Goal: Participate in discussion: Engage in conversation with other users on a specific topic

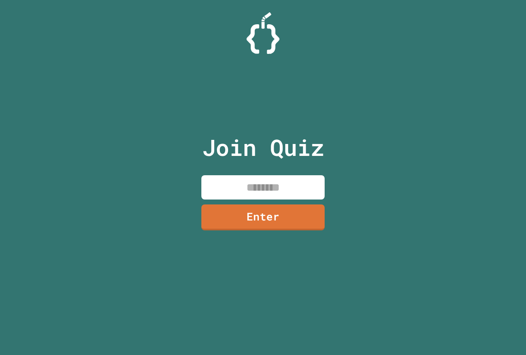
click at [311, 180] on input at bounding box center [262, 187] width 123 height 24
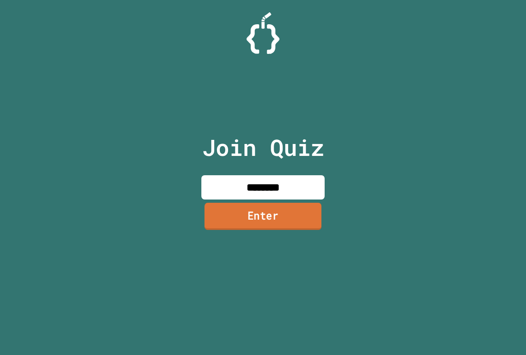
type input "********"
click at [306, 223] on link "Enter" at bounding box center [263, 216] width 117 height 27
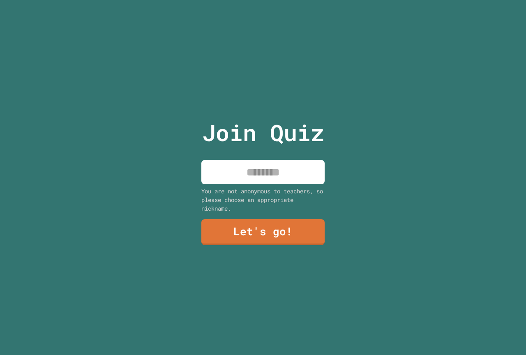
click at [263, 175] on input at bounding box center [262, 172] width 123 height 24
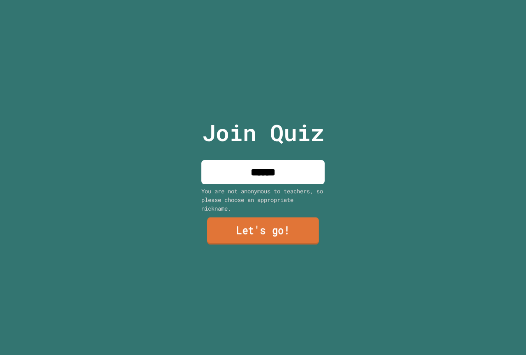
type input "******"
click at [247, 233] on link "Let's go!" at bounding box center [263, 230] width 112 height 27
click at [263, 0] on div at bounding box center [263, 0] width 0 height 0
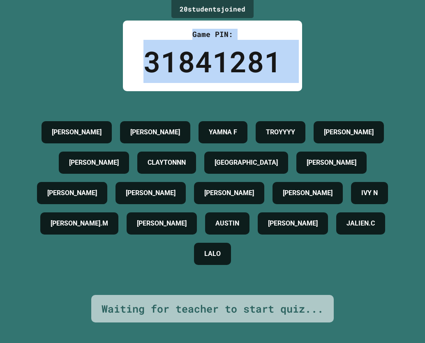
drag, startPoint x: 50, startPoint y: 14, endPoint x: 4, endPoint y: 6, distance: 47.2
click at [3, 6] on div "20 student s joined Game PIN: 31841281 AARON MAISIE BROOKS YAMNA F TROYYYY JASO…" at bounding box center [212, 171] width 425 height 343
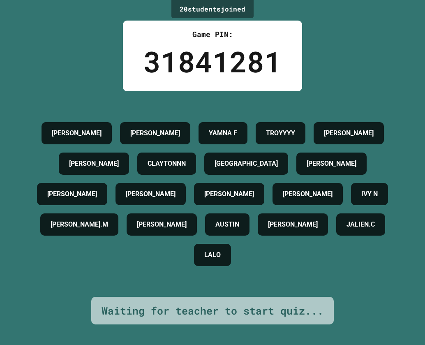
click at [332, 65] on div "20 student s joined Game PIN: 31841281 AARON MAISIE BROOKS YAMNA F TROYYYY JASO…" at bounding box center [212, 172] width 425 height 345
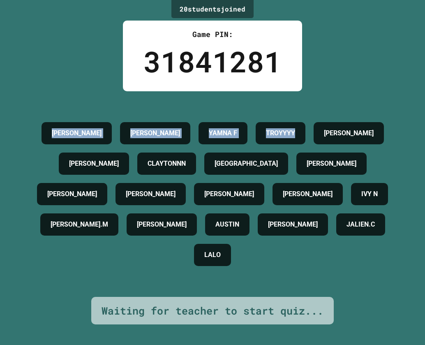
drag, startPoint x: 332, startPoint y: 65, endPoint x: 301, endPoint y: 62, distance: 31.3
click at [288, 65] on div "20 student s joined Game PIN: 31841281 AARON MAISIE BROOKS YAMNA F TROYYYY JASO…" at bounding box center [212, 172] width 425 height 345
drag, startPoint x: 301, startPoint y: 62, endPoint x: 309, endPoint y: 62, distance: 7.4
click at [302, 62] on div "20 student s joined Game PIN: 31841281 AARON MAISIE BROOKS YAMNA F TROYYYY JASO…" at bounding box center [212, 172] width 425 height 345
click at [312, 62] on div "20 student s joined Game PIN: 31841281 AARON MAISIE BROOKS YAMNA F TROYYYY JASO…" at bounding box center [212, 172] width 425 height 345
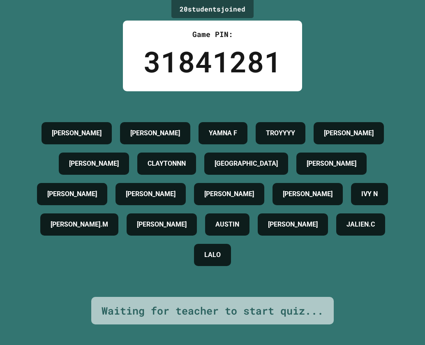
click at [312, 62] on div "20 student s joined Game PIN: 31841281 AARON MAISIE BROOKS YAMNA F TROYYYY JASO…" at bounding box center [212, 172] width 425 height 345
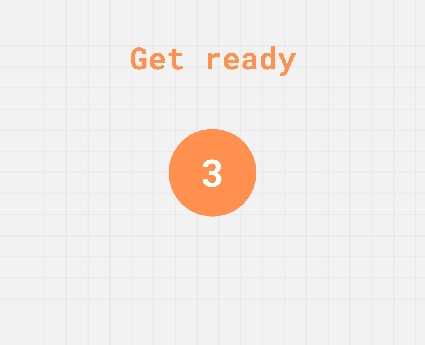
drag, startPoint x: 248, startPoint y: 2, endPoint x: 213, endPoint y: 14, distance: 36.4
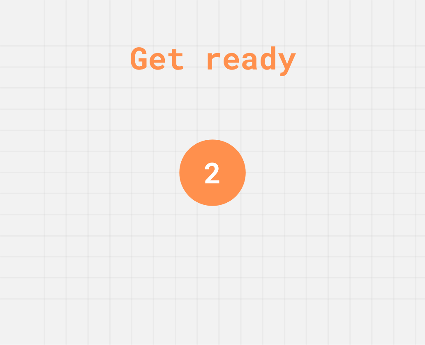
drag, startPoint x: 213, startPoint y: 14, endPoint x: 228, endPoint y: 3, distance: 18.6
click at [196, 13] on div "Get ready 2" at bounding box center [213, 172] width 62 height 345
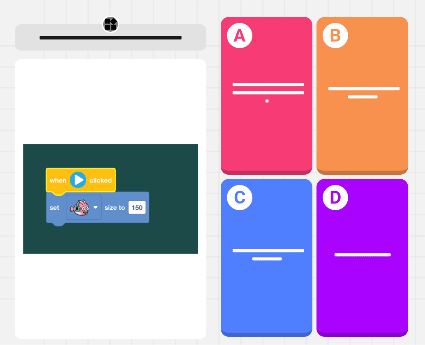
click at [178, 81] on img at bounding box center [110, 198] width 175 height 259
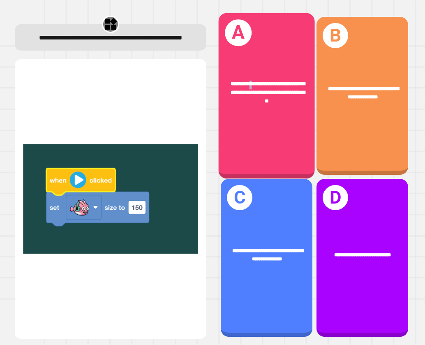
click at [249, 50] on div "**********" at bounding box center [267, 96] width 96 height 166
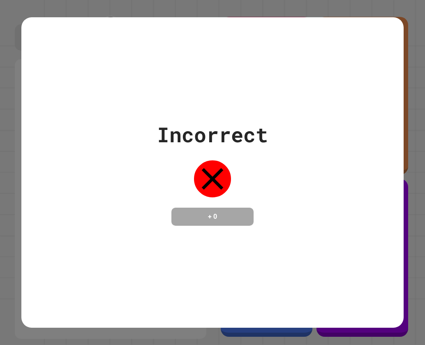
drag, startPoint x: 205, startPoint y: 53, endPoint x: 200, endPoint y: 55, distance: 5.0
click at [200, 55] on div "Incorrect + 0" at bounding box center [212, 172] width 383 height 310
drag, startPoint x: 189, startPoint y: 48, endPoint x: 17, endPoint y: 1, distance: 177.9
click at [28, 8] on div "Incorrect + 0" at bounding box center [212, 172] width 425 height 345
click at [281, 1] on div "Incorrect + 0" at bounding box center [212, 172] width 425 height 345
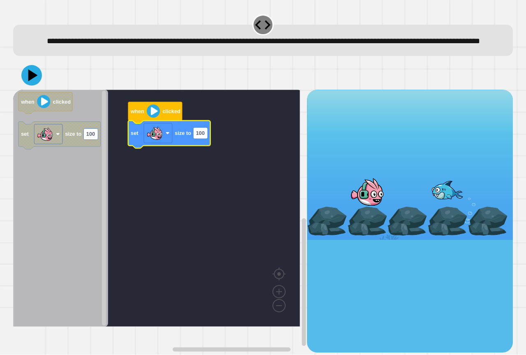
click at [204, 148] on icon "Blockly Workspace" at bounding box center [169, 135] width 82 height 28
click at [202, 138] on rect "Blockly Workspace" at bounding box center [200, 132] width 14 height 11
type input "***"
click at [25, 85] on icon at bounding box center [31, 75] width 25 height 25
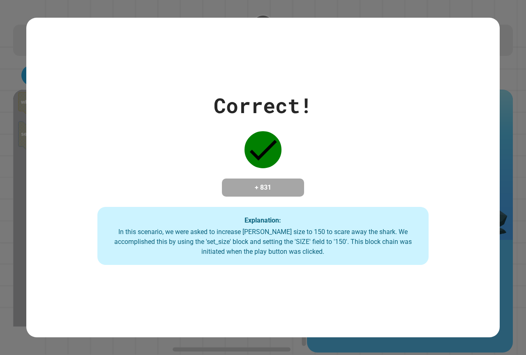
click at [408, 191] on div "Correct! + 831 Explanation: In this scenario, we were asked to increase Finley'…" at bounding box center [262, 177] width 473 height 175
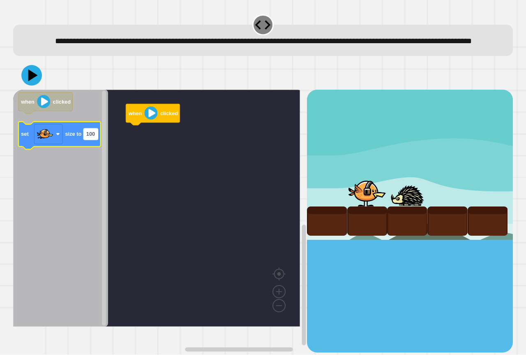
click at [94, 137] on text "100" at bounding box center [90, 134] width 9 height 6
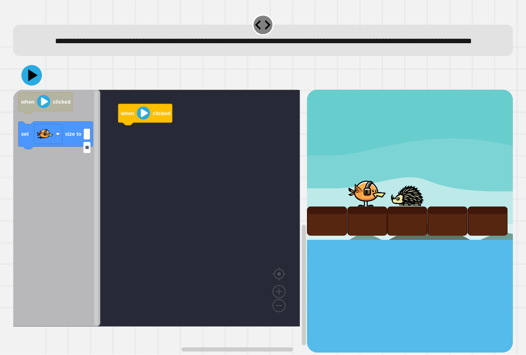
type input "***"
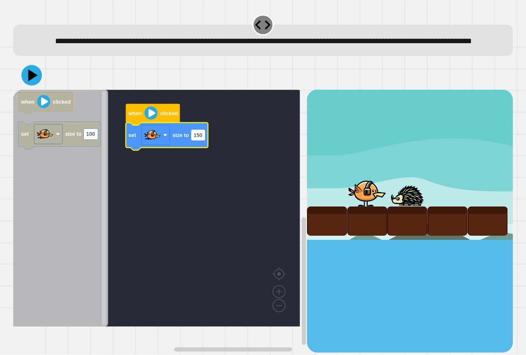
click at [39, 85] on div at bounding box center [263, 75] width 500 height 29
click at [39, 85] on icon at bounding box center [31, 75] width 21 height 21
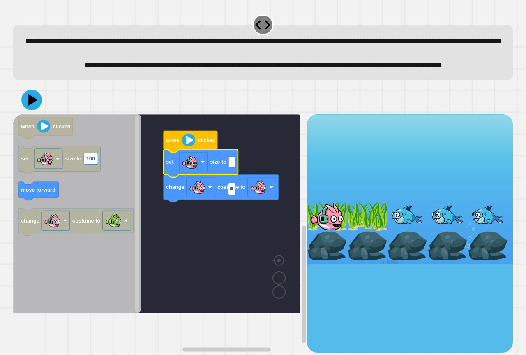
type input "***"
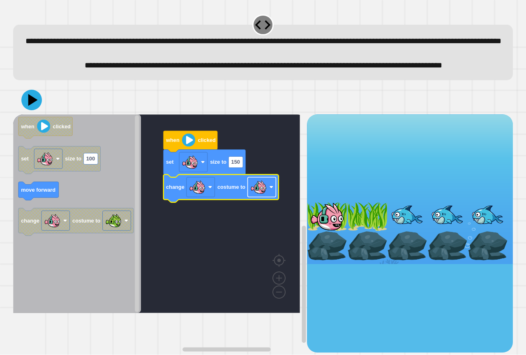
click at [272, 197] on rect "Blockly Workspace" at bounding box center [262, 187] width 28 height 20
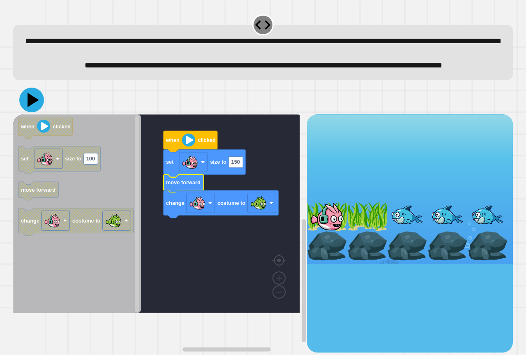
click at [34, 112] on icon at bounding box center [31, 100] width 25 height 25
click at [240, 177] on icon "Blockly Workspace" at bounding box center [205, 164] width 82 height 28
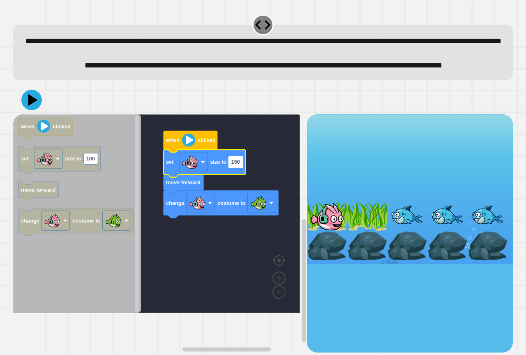
click at [232, 165] on text "150" at bounding box center [235, 162] width 9 height 6
type input "**"
click at [24, 113] on div at bounding box center [263, 99] width 500 height 29
click at [25, 114] on div at bounding box center [263, 99] width 500 height 29
click at [25, 112] on icon at bounding box center [31, 100] width 25 height 25
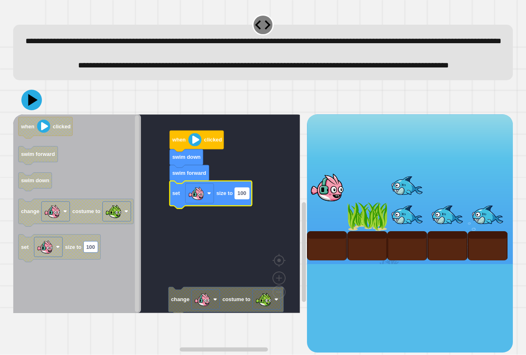
click at [246, 196] on text "100" at bounding box center [241, 193] width 9 height 6
type input "**"
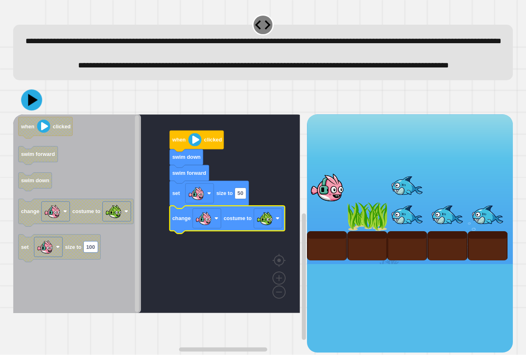
drag, startPoint x: 5, startPoint y: 108, endPoint x: 34, endPoint y: 120, distance: 31.9
click at [24, 115] on div "**********" at bounding box center [263, 177] width 526 height 355
click at [35, 111] on icon at bounding box center [31, 99] width 21 height 21
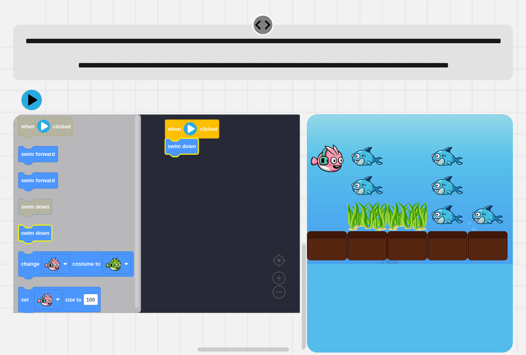
click at [32, 252] on icon "when clicked swim forward swim forward swim down swim down change costume to se…" at bounding box center [77, 213] width 128 height 198
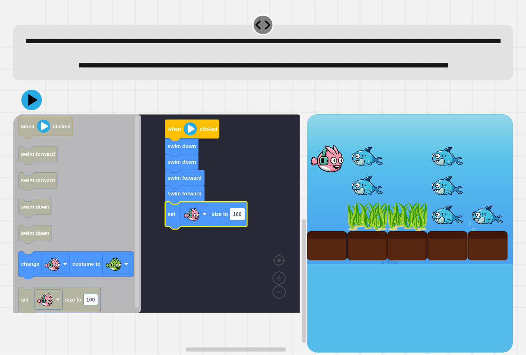
click at [236, 217] on text "100" at bounding box center [237, 214] width 9 height 6
type input "**"
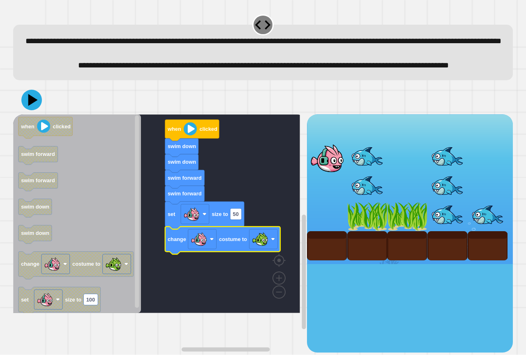
drag, startPoint x: 46, startPoint y: 103, endPoint x: 32, endPoint y: 107, distance: 14.6
click at [43, 80] on div "**********" at bounding box center [263, 52] width 500 height 55
click at [29, 114] on div at bounding box center [263, 99] width 500 height 29
click at [29, 112] on icon at bounding box center [32, 100] width 24 height 24
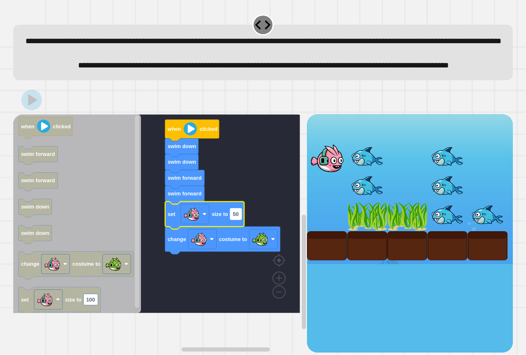
click at [233, 217] on text "50" at bounding box center [236, 214] width 6 height 6
type input "*"
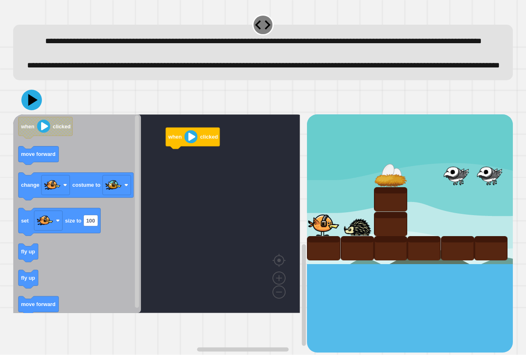
click at [27, 270] on icon "when clicked move forward change costume to set size to 100 fly up fly up move …" at bounding box center [77, 213] width 128 height 198
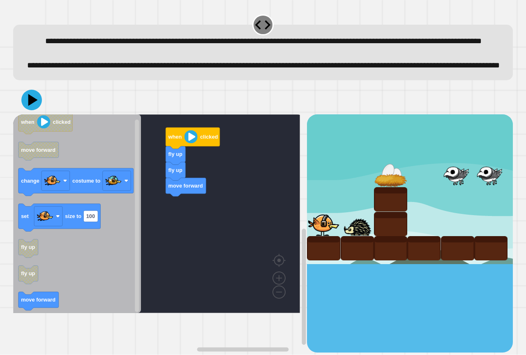
click at [189, 195] on div "when clicked fly up fly up move forward when clicked move forward change costum…" at bounding box center [160, 233] width 294 height 238
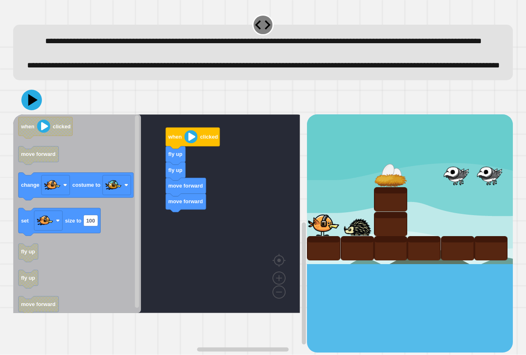
click at [162, 236] on div "when clicked fly up fly up move forward move forward when clicked move forward …" at bounding box center [160, 233] width 294 height 238
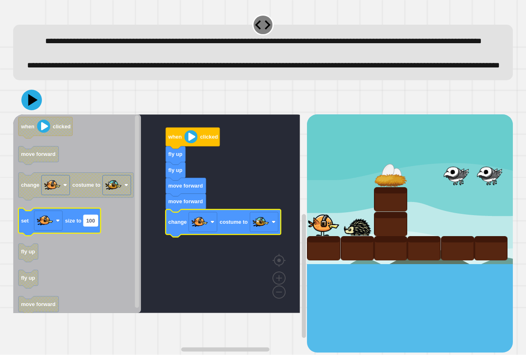
click at [90, 224] on text "100" at bounding box center [90, 220] width 9 height 6
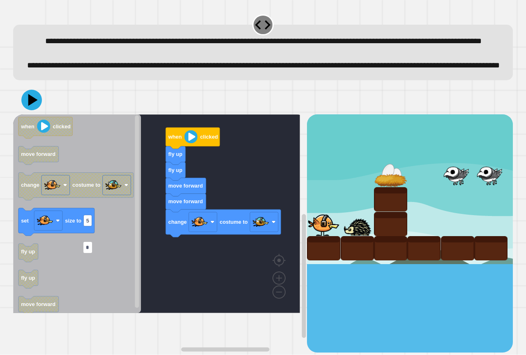
type input "**"
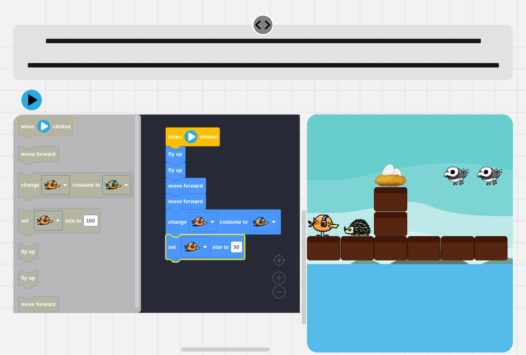
click at [35, 114] on div at bounding box center [263, 99] width 500 height 29
click at [34, 107] on icon at bounding box center [34, 100] width 12 height 14
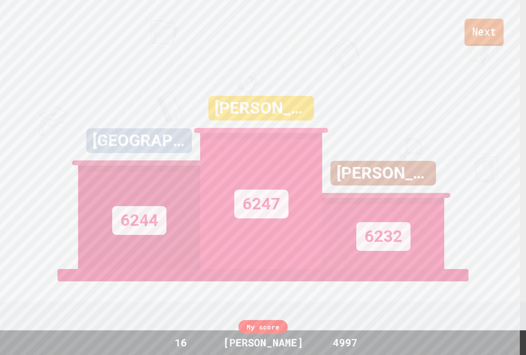
click at [485, 39] on link "Next" at bounding box center [483, 31] width 39 height 27
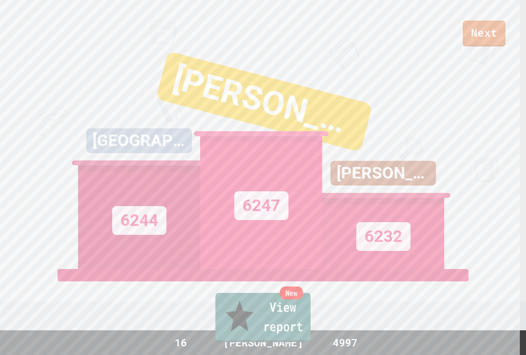
click at [301, 333] on link "New View report" at bounding box center [262, 317] width 95 height 49
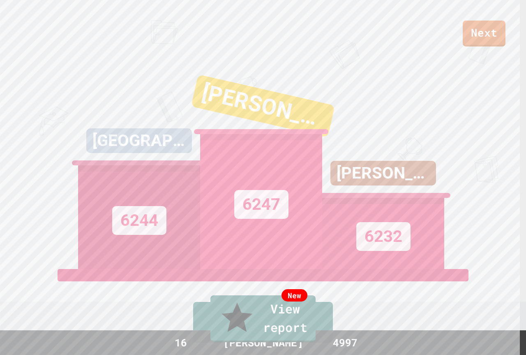
drag, startPoint x: 258, startPoint y: 227, endPoint x: 260, endPoint y: 222, distance: 5.7
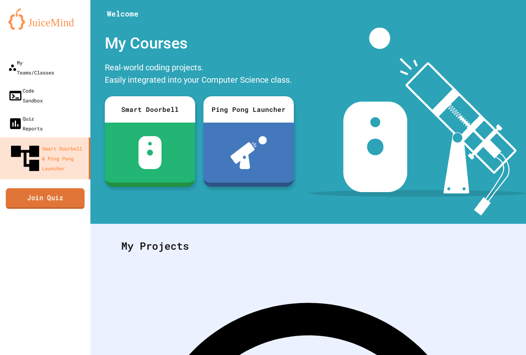
click at [50, 188] on link "Join Quiz" at bounding box center [45, 198] width 79 height 21
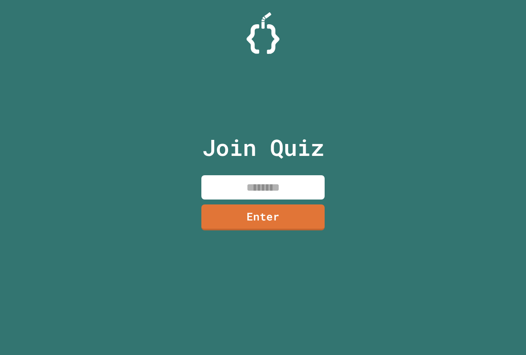
drag, startPoint x: 263, startPoint y: 197, endPoint x: 267, endPoint y: 194, distance: 5.6
click at [264, 196] on input at bounding box center [262, 187] width 123 height 24
type input "********"
drag, startPoint x: 287, startPoint y: 225, endPoint x: 286, endPoint y: 219, distance: 5.8
click at [286, 219] on link "Enter" at bounding box center [262, 217] width 123 height 26
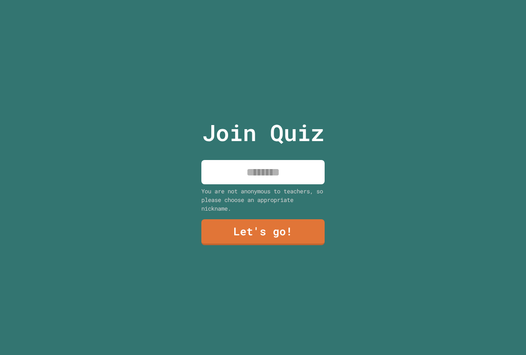
click at [309, 169] on input at bounding box center [262, 172] width 123 height 24
type input "******"
drag, startPoint x: 274, startPoint y: 214, endPoint x: 272, endPoint y: 221, distance: 6.3
click at [272, 217] on div "Join Quiz ****** You are not anonymous to teachers, so please choose an appropr…" at bounding box center [263, 177] width 138 height 355
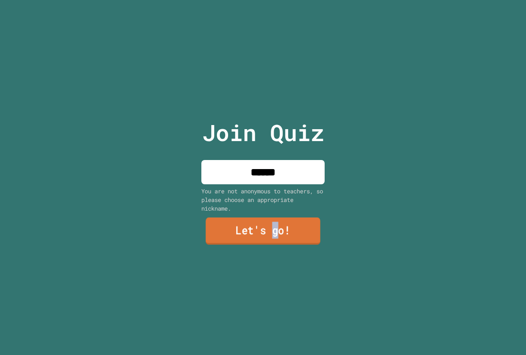
click at [272, 221] on link "Let's go!" at bounding box center [263, 230] width 115 height 27
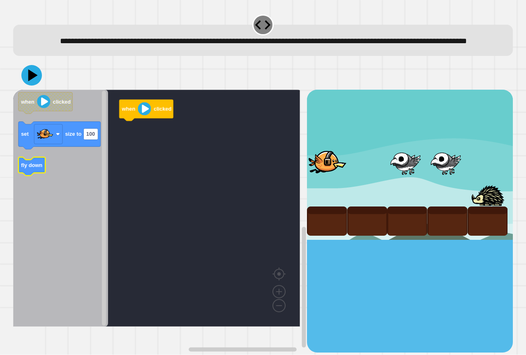
click at [19, 185] on icon "when clicked set size to 100 fly down" at bounding box center [60, 208] width 95 height 237
click at [48, 182] on icon "Blockly Workspace" at bounding box center [60, 208] width 95 height 237
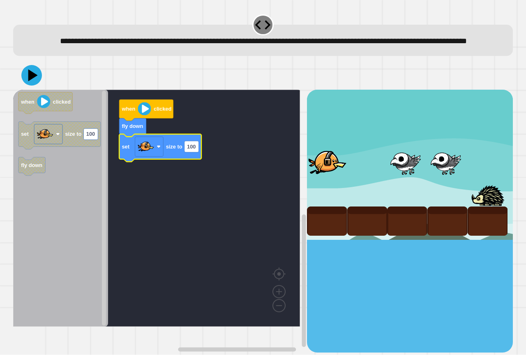
click at [195, 161] on icon "Blockly Workspace" at bounding box center [160, 148] width 82 height 28
click at [199, 161] on icon "Blockly Workspace" at bounding box center [160, 148] width 82 height 28
click at [197, 152] on rect "Blockly Workspace" at bounding box center [191, 146] width 14 height 11
type input "***"
drag, startPoint x: 50, startPoint y: 76, endPoint x: 46, endPoint y: 76, distance: 4.5
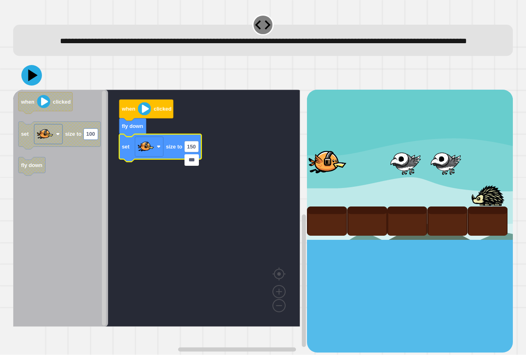
click at [47, 76] on div at bounding box center [263, 75] width 500 height 29
drag, startPoint x: 38, startPoint y: 82, endPoint x: 32, endPoint y: 84, distance: 6.1
click at [37, 82] on icon at bounding box center [31, 75] width 25 height 25
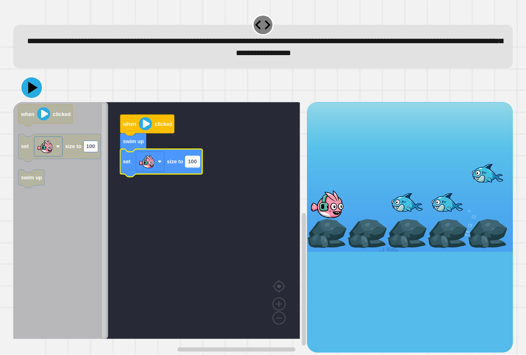
click at [194, 167] on rect "Blockly Workspace" at bounding box center [192, 161] width 14 height 11
type input "***"
click at [36, 85] on icon at bounding box center [32, 88] width 24 height 24
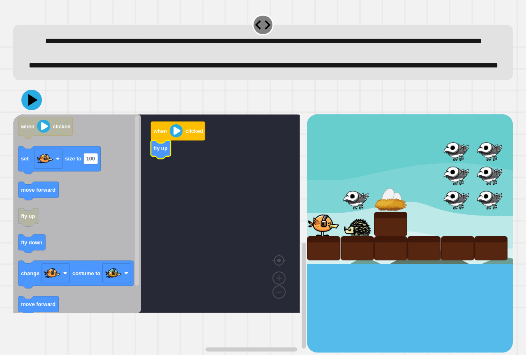
click at [8, 279] on div "**********" at bounding box center [263, 177] width 526 height 355
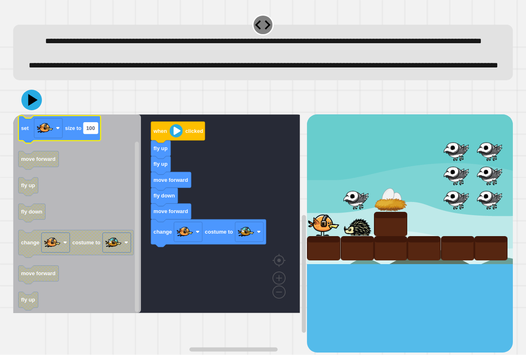
click at [95, 134] on rect "Blockly Workspace" at bounding box center [90, 127] width 14 height 11
type input "***"
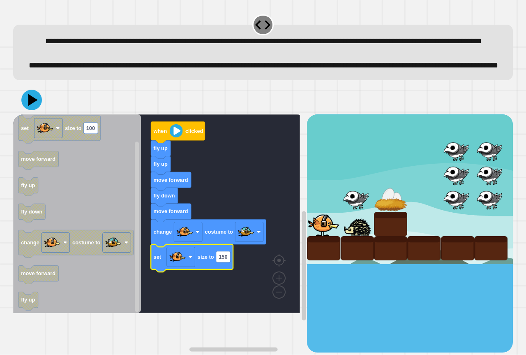
click at [50, 114] on div at bounding box center [263, 99] width 500 height 29
click at [35, 107] on icon at bounding box center [34, 100] width 12 height 14
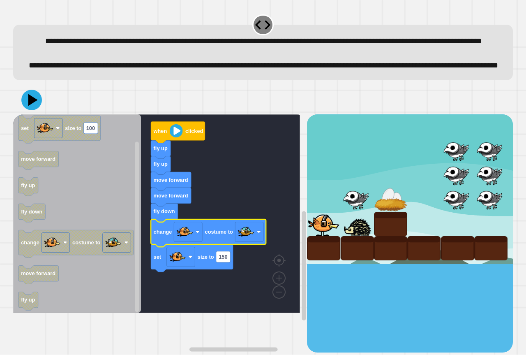
drag, startPoint x: 48, startPoint y: 134, endPoint x: 29, endPoint y: 129, distance: 19.5
click at [41, 114] on div at bounding box center [263, 99] width 500 height 29
click at [29, 107] on icon at bounding box center [34, 100] width 12 height 14
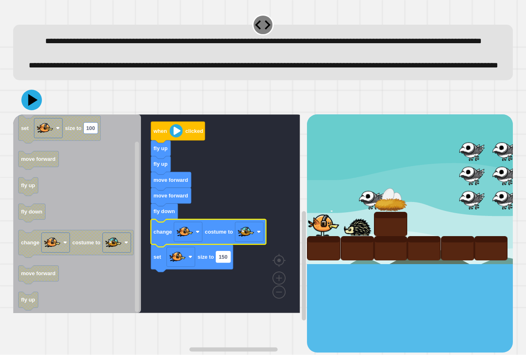
click at [231, 262] on rect "Blockly Workspace" at bounding box center [223, 256] width 14 height 11
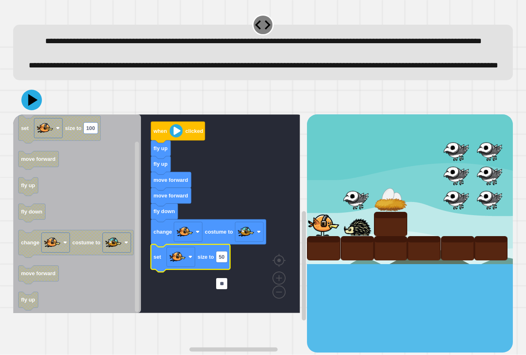
type input "*"
click at [36, 112] on icon at bounding box center [31, 100] width 25 height 25
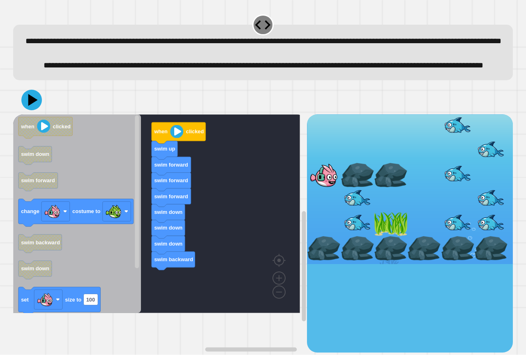
click at [164, 274] on div "swim forward swim forward swim forward swim down swim down swim down swim backw…" at bounding box center [160, 233] width 294 height 238
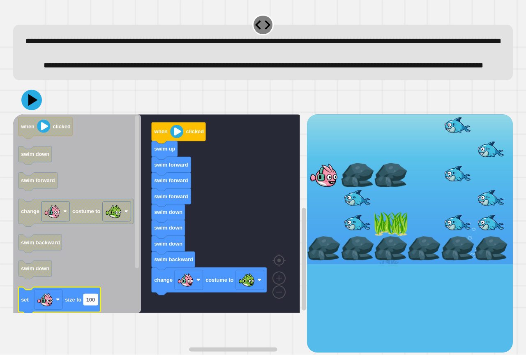
click at [91, 302] on text "100" at bounding box center [90, 299] width 9 height 6
type input "**"
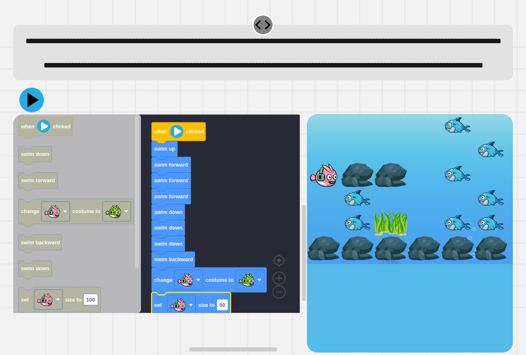
click at [32, 107] on icon at bounding box center [34, 100] width 12 height 14
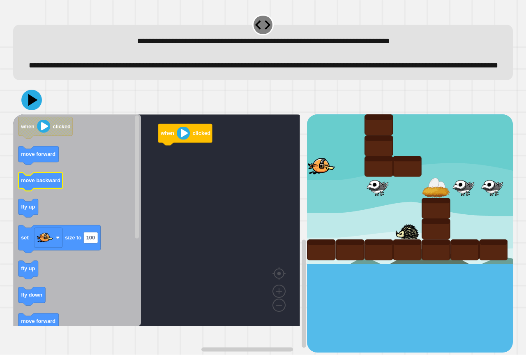
click at [53, 183] on text "move backward" at bounding box center [40, 180] width 39 height 6
click at [29, 210] on text "fly up" at bounding box center [28, 206] width 14 height 6
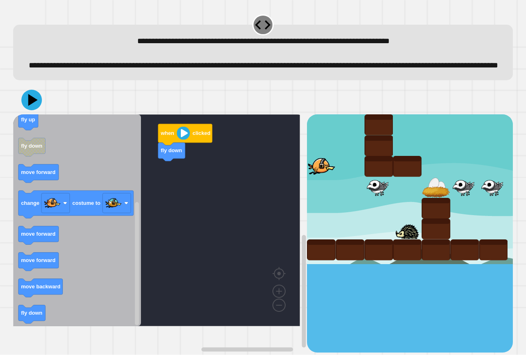
click at [168, 194] on div "when clicked fly down when clicked move forward move backward fly up set size t…" at bounding box center [160, 233] width 294 height 238
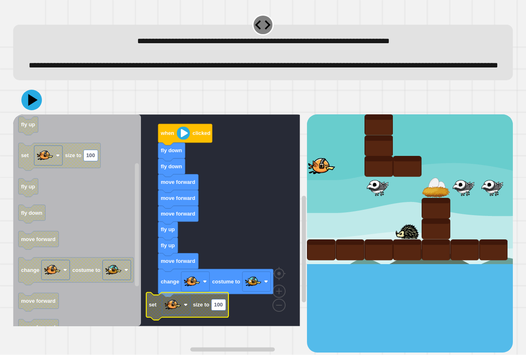
click at [220, 308] on text "100" at bounding box center [218, 305] width 9 height 6
type input "**"
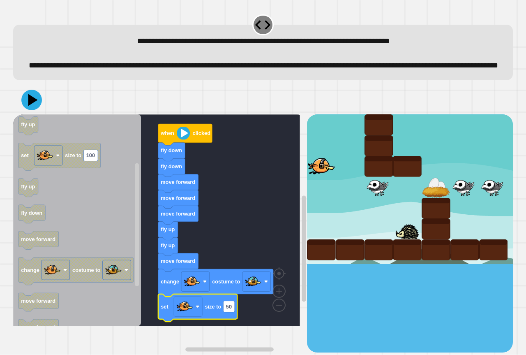
click at [43, 114] on div at bounding box center [263, 99] width 500 height 29
click at [36, 112] on icon at bounding box center [31, 100] width 25 height 25
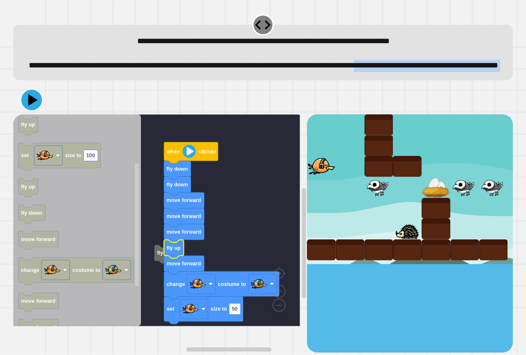
drag, startPoint x: 23, startPoint y: 91, endPoint x: 43, endPoint y: 116, distance: 32.0
click at [43, 116] on div "**********" at bounding box center [263, 183] width 505 height 344
click at [43, 114] on div at bounding box center [263, 99] width 500 height 29
click at [28, 112] on icon at bounding box center [31, 100] width 25 height 25
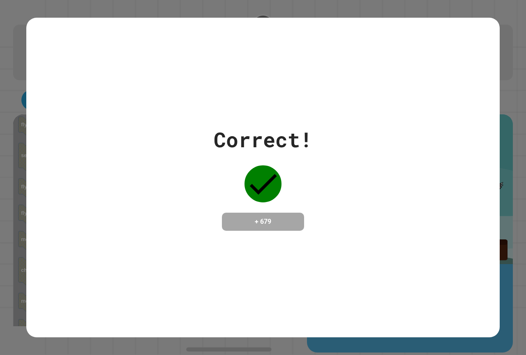
drag, startPoint x: 194, startPoint y: 145, endPoint x: 194, endPoint y: 158, distance: 12.7
drag, startPoint x: 194, startPoint y: 158, endPoint x: 184, endPoint y: 180, distance: 24.1
drag, startPoint x: 184, startPoint y: 180, endPoint x: 183, endPoint y: 184, distance: 4.5
click at [182, 187] on div "Correct! + 679" at bounding box center [262, 177] width 473 height 106
drag, startPoint x: 148, startPoint y: 9, endPoint x: 374, endPoint y: 16, distance: 226.9
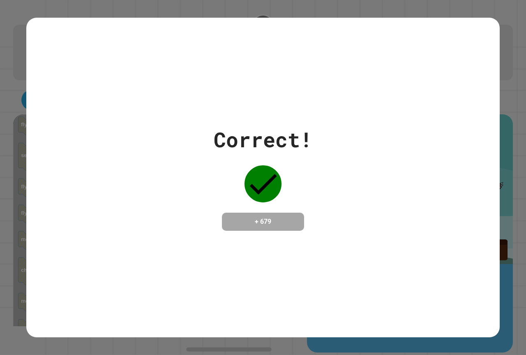
click at [371, 18] on div "Correct! + 679" at bounding box center [262, 177] width 473 height 319
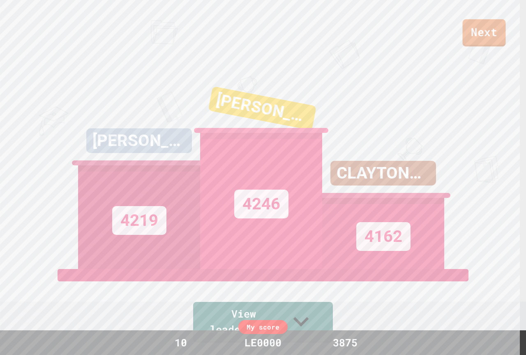
click at [491, 30] on link "Next" at bounding box center [484, 32] width 43 height 27
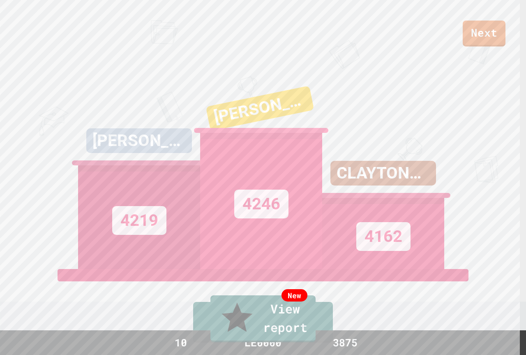
drag, startPoint x: 275, startPoint y: 227, endPoint x: 284, endPoint y: 209, distance: 19.8
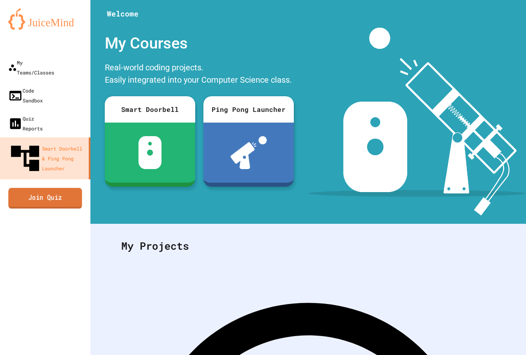
click at [62, 187] on link "Join Quiz" at bounding box center [45, 197] width 74 height 21
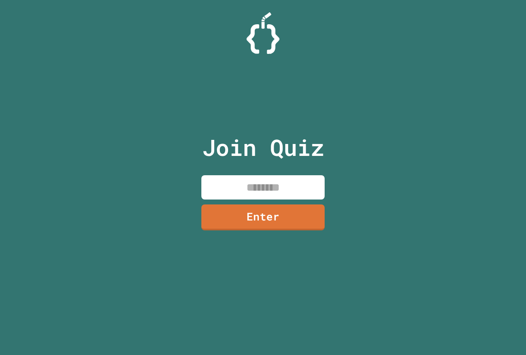
click at [267, 183] on input at bounding box center [262, 187] width 123 height 24
type input "********"
drag, startPoint x: 215, startPoint y: 211, endPoint x: 207, endPoint y: 211, distance: 8.2
click at [207, 211] on link "Enter" at bounding box center [262, 216] width 123 height 27
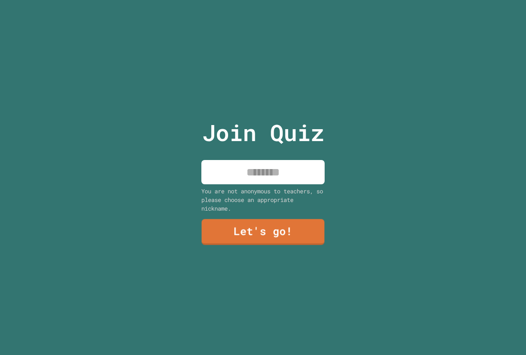
click at [281, 177] on input at bounding box center [262, 172] width 123 height 24
type input "*"
type input "*******"
click at [283, 226] on link "Let's go!" at bounding box center [263, 230] width 115 height 27
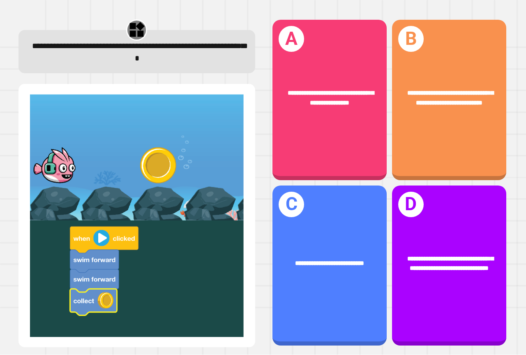
drag, startPoint x: 264, startPoint y: 7, endPoint x: 185, endPoint y: 12, distance: 79.1
click at [185, 11] on div "**********" at bounding box center [263, 177] width 526 height 355
click at [197, 9] on div "**********" at bounding box center [263, 177] width 526 height 355
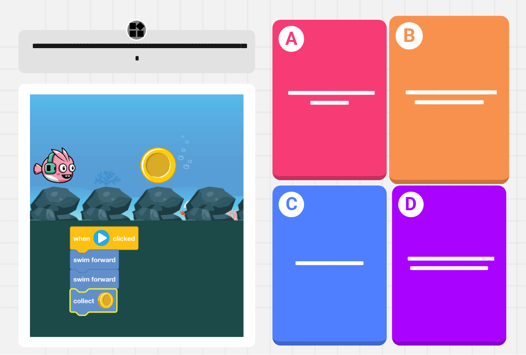
click at [427, 122] on div "**********" at bounding box center [449, 100] width 120 height 168
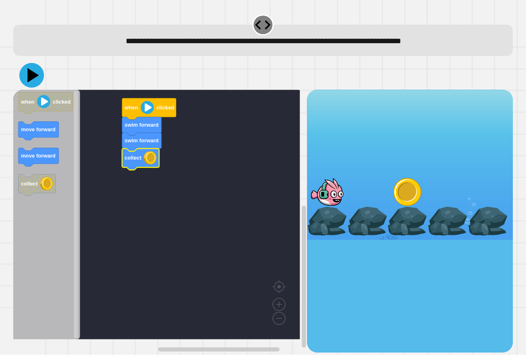
click at [33, 82] on icon at bounding box center [31, 75] width 25 height 25
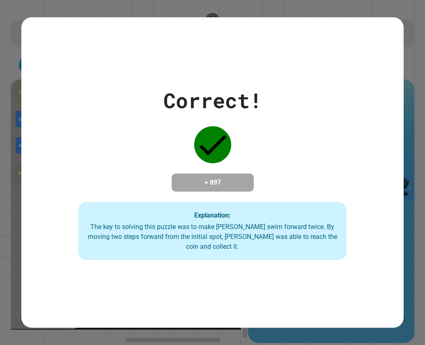
drag, startPoint x: 340, startPoint y: 0, endPoint x: 133, endPoint y: 97, distance: 228.7
click at [133, 97] on div "Correct! + 897 Explanation: The key to solving this puzzle was to make Finley s…" at bounding box center [212, 172] width 383 height 175
drag, startPoint x: 130, startPoint y: 95, endPoint x: 68, endPoint y: 110, distance: 63.3
click at [56, 131] on div "Correct! + 897 Explanation: The key to solving this puzzle was to make Finley s…" at bounding box center [212, 172] width 383 height 175
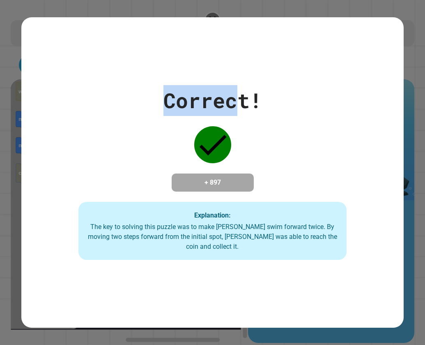
drag, startPoint x: 231, startPoint y: 22, endPoint x: 140, endPoint y: 32, distance: 92.2
click at [140, 32] on div "Correct! + 897 Explanation: The key to solving this puzzle was to make Finley s…" at bounding box center [212, 172] width 383 height 310
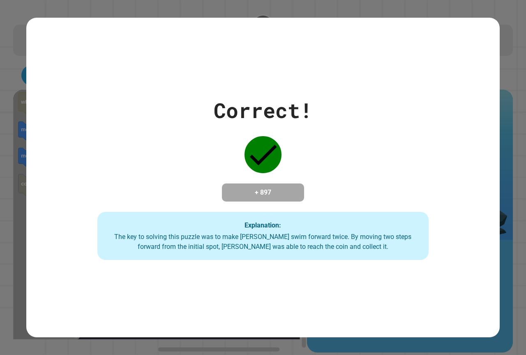
click at [380, 46] on div "Correct! + 897 Explanation: The key to solving this puzzle was to make Finley s…" at bounding box center [262, 177] width 473 height 319
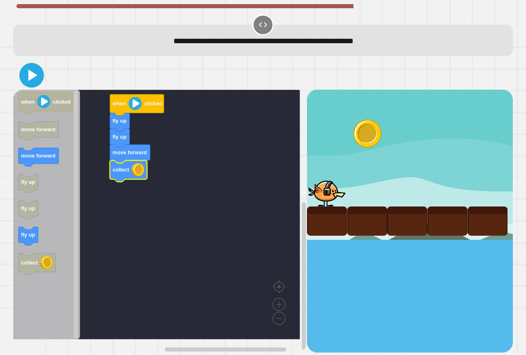
click at [29, 85] on icon at bounding box center [32, 75] width 20 height 20
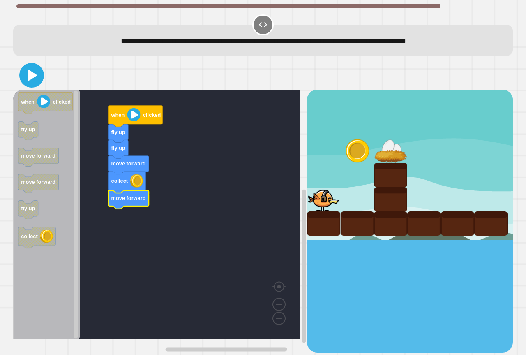
click at [35, 78] on icon at bounding box center [32, 75] width 20 height 20
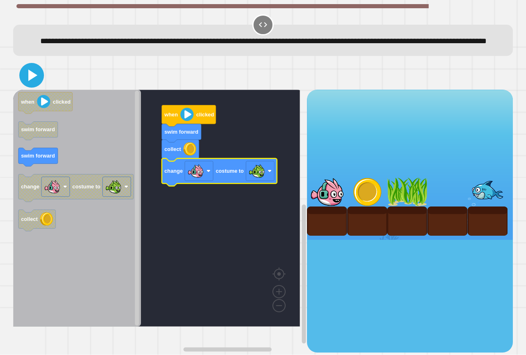
drag, startPoint x: 37, startPoint y: 88, endPoint x: 32, endPoint y: 87, distance: 4.7
click at [35, 85] on icon at bounding box center [32, 75] width 20 height 20
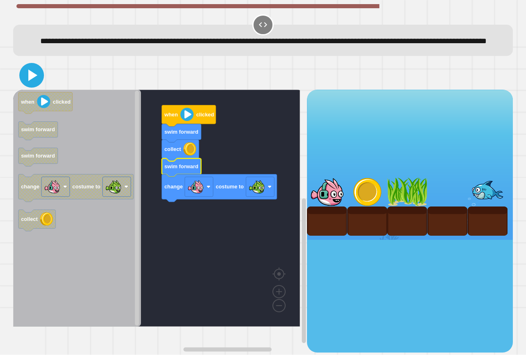
click at [42, 88] on button at bounding box center [31, 75] width 25 height 25
click at [42, 90] on div at bounding box center [263, 75] width 500 height 29
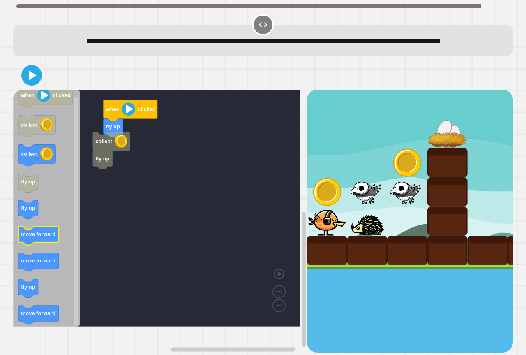
click at [47, 241] on icon "when clicked collect collect fly up fly up move forward move forward fly up mov…" at bounding box center [46, 208] width 67 height 237
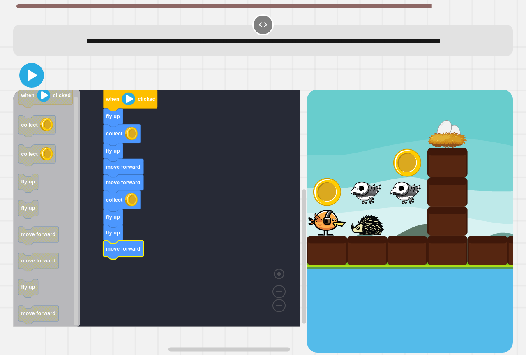
click at [28, 84] on icon at bounding box center [32, 75] width 20 height 20
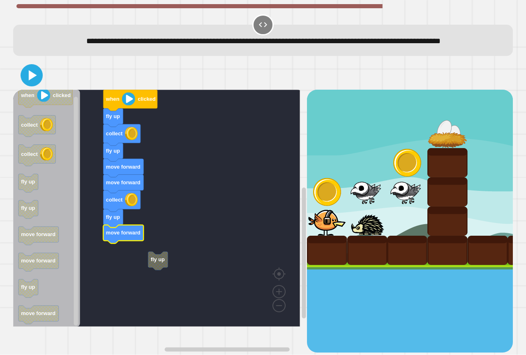
click at [34, 84] on icon at bounding box center [32, 76] width 18 height 18
click at [151, 273] on g "fly up fly up collect fly up move forward move forward collect fly up move forw…" at bounding box center [162, 208] width 299 height 237
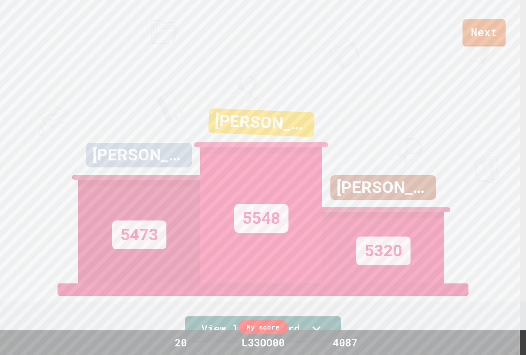
click at [490, 41] on link "Next" at bounding box center [484, 32] width 43 height 27
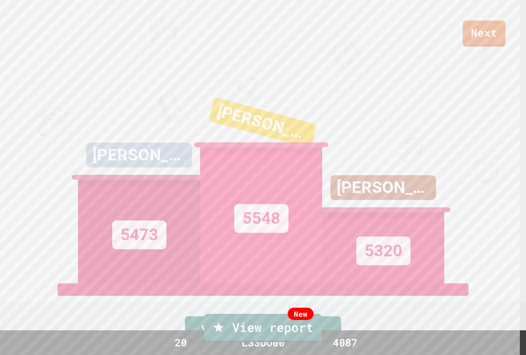
drag, startPoint x: 477, startPoint y: 9, endPoint x: 471, endPoint y: 28, distance: 19.9
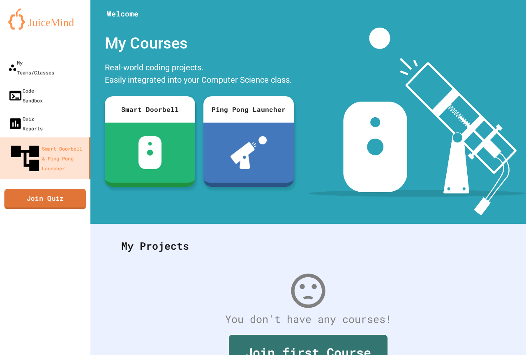
drag, startPoint x: 68, startPoint y: 145, endPoint x: 65, endPoint y: 155, distance: 10.3
click at [66, 155] on div "My Teams/Classes Code Sandbox Quiz Reports Smart Doorbell & Ping Pong Launcher …" at bounding box center [45, 177] width 90 height 355
click at [65, 188] on link "Join Quiz" at bounding box center [45, 198] width 83 height 21
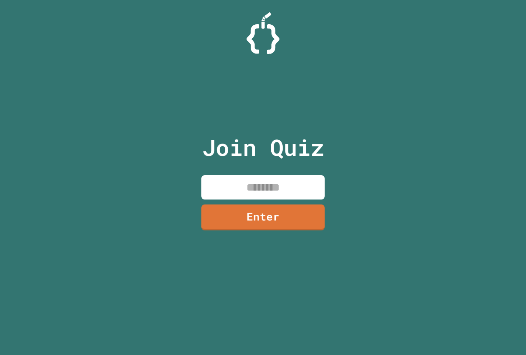
click at [262, 187] on input at bounding box center [262, 187] width 123 height 24
type input "********"
click at [265, 218] on link "Enter" at bounding box center [263, 216] width 125 height 27
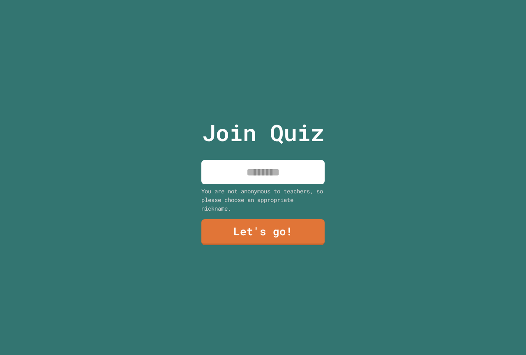
click at [274, 167] on input at bounding box center [262, 172] width 123 height 24
type input "*"
type input "******"
click at [274, 218] on link "Let's go!" at bounding box center [262, 231] width 123 height 27
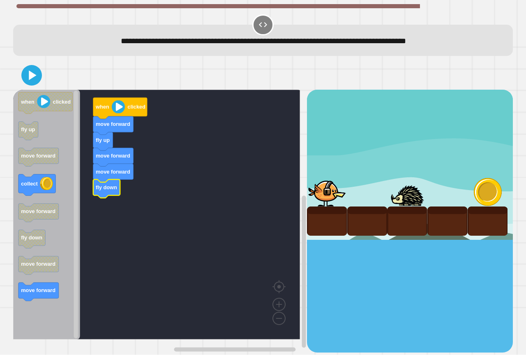
click at [53, 284] on icon "when clicked fly up move forward collect move forward fly down move forward mov…" at bounding box center [46, 214] width 67 height 249
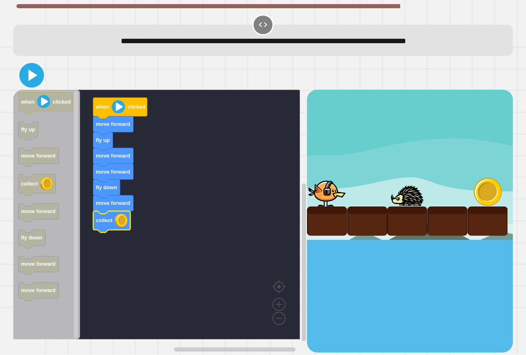
click at [33, 82] on icon at bounding box center [32, 75] width 20 height 20
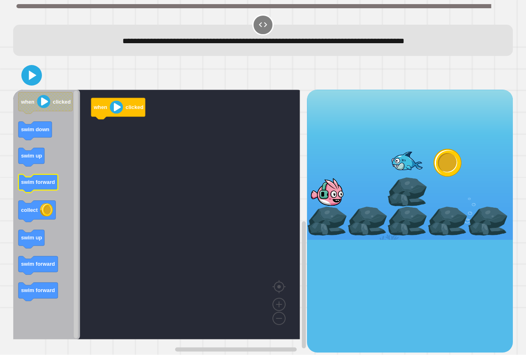
click at [33, 182] on text "swim forward" at bounding box center [38, 182] width 34 height 6
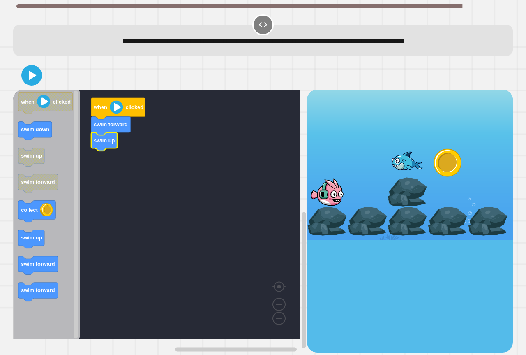
click at [50, 232] on icon "Blockly Workspace" at bounding box center [46, 214] width 67 height 249
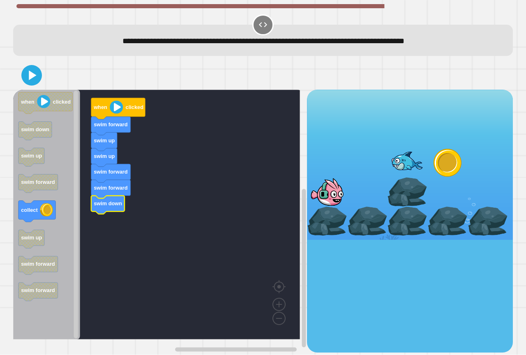
click at [59, 212] on icon "Blockly Workspace" at bounding box center [46, 214] width 67 height 249
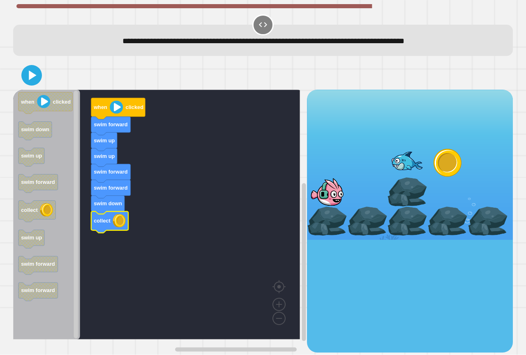
click at [39, 86] on div at bounding box center [263, 75] width 500 height 29
click at [37, 83] on icon at bounding box center [32, 75] width 20 height 20
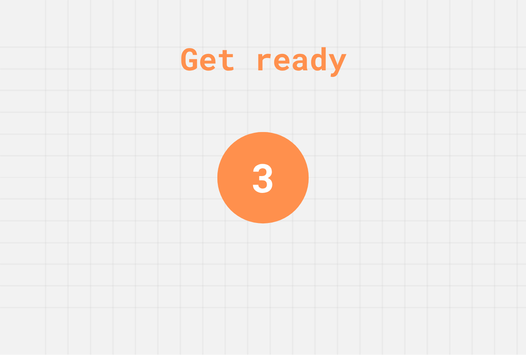
drag, startPoint x: 382, startPoint y: 162, endPoint x: 377, endPoint y: 159, distance: 6.3
click at [378, 161] on div "Get ready 3" at bounding box center [263, 177] width 526 height 355
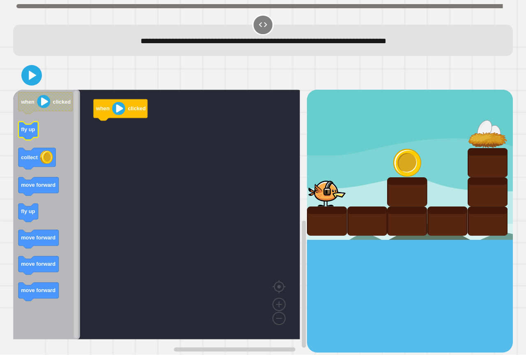
click at [35, 136] on icon "Blockly Workspace" at bounding box center [28, 131] width 20 height 18
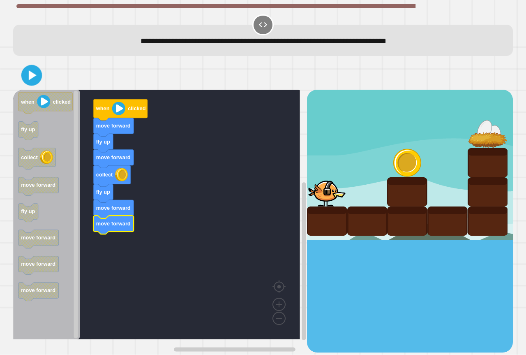
click at [35, 72] on icon at bounding box center [31, 75] width 17 height 17
click at [42, 77] on div at bounding box center [263, 75] width 500 height 29
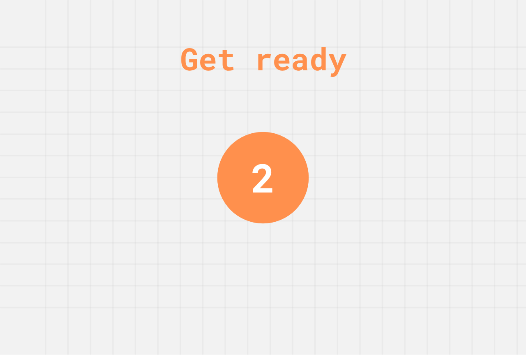
click at [352, 186] on div "Get ready 2" at bounding box center [263, 177] width 526 height 355
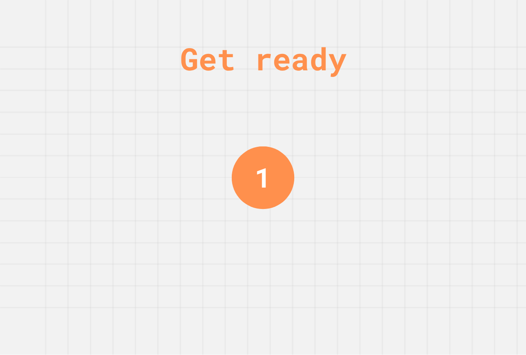
drag, startPoint x: 378, startPoint y: 229, endPoint x: 105, endPoint y: 140, distance: 287.0
click at [88, 140] on div "Get ready 1" at bounding box center [263, 177] width 526 height 355
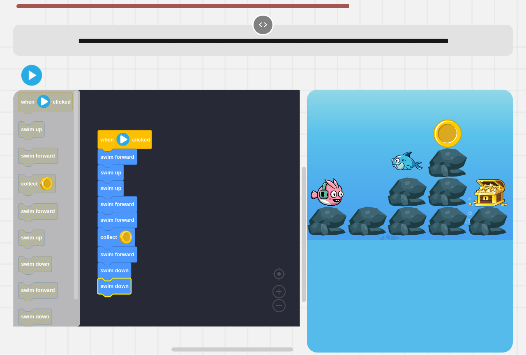
click at [30, 84] on icon at bounding box center [31, 75] width 17 height 17
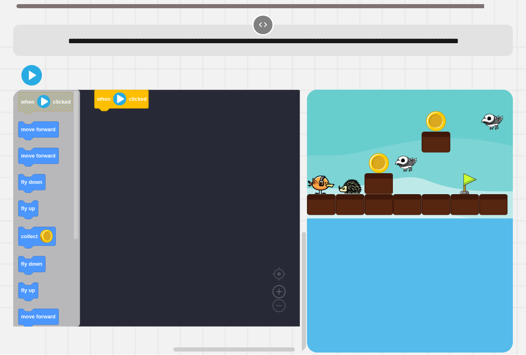
click at [275, 298] on image "Blockly Workspace" at bounding box center [278, 272] width 39 height 51
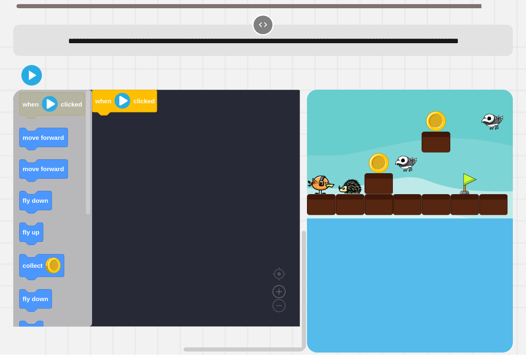
click at [281, 298] on image "Blockly Workspace" at bounding box center [278, 272] width 39 height 51
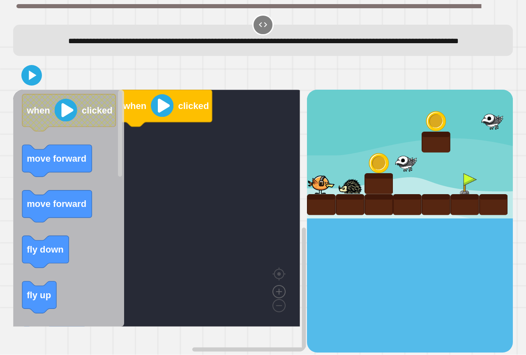
click at [281, 298] on image "Blockly Workspace" at bounding box center [278, 272] width 39 height 51
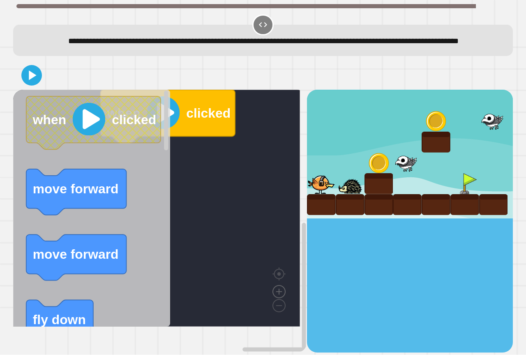
click at [281, 298] on image "Blockly Workspace" at bounding box center [278, 272] width 39 height 51
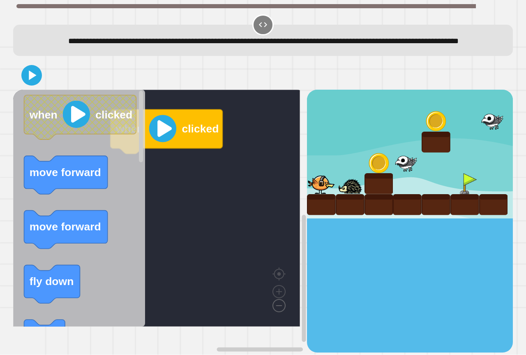
click at [280, 312] on image "Blockly Workspace" at bounding box center [265, 286] width 39 height 51
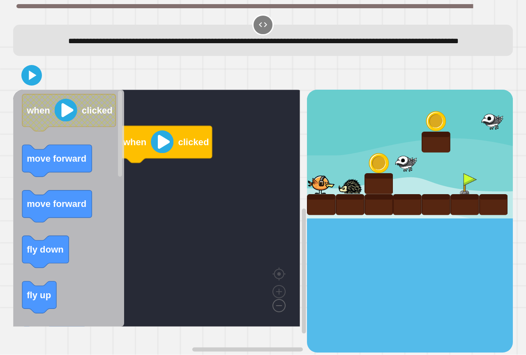
click at [279, 312] on image "Blockly Workspace" at bounding box center [265, 286] width 39 height 51
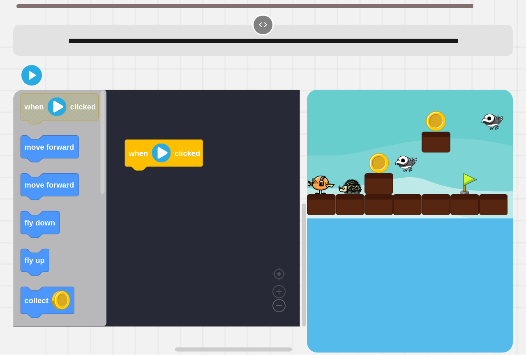
click at [279, 312] on image "Blockly Workspace" at bounding box center [265, 286] width 39 height 51
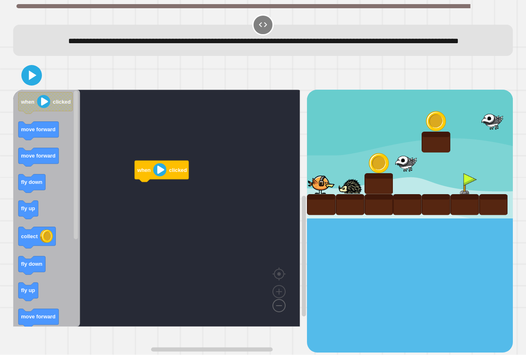
click at [279, 312] on image "Blockly Workspace" at bounding box center [265, 286] width 39 height 51
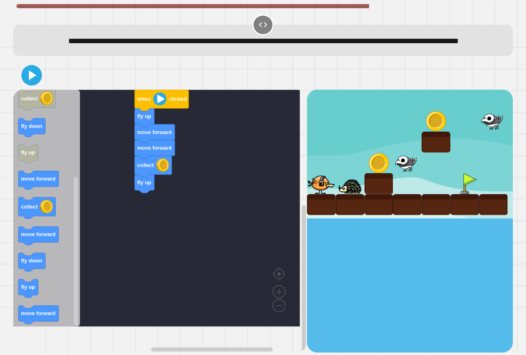
click at [67, 284] on icon "when clicked move forward move forward fly down fly up collect fly down fly up …" at bounding box center [46, 208] width 67 height 237
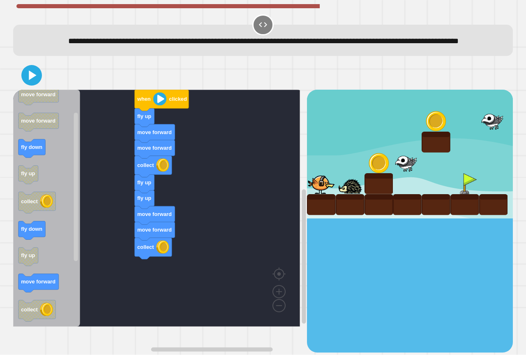
click at [114, 262] on div "when clicked fly up move forward move forward collect fly up fly up move forwar…" at bounding box center [160, 221] width 294 height 262
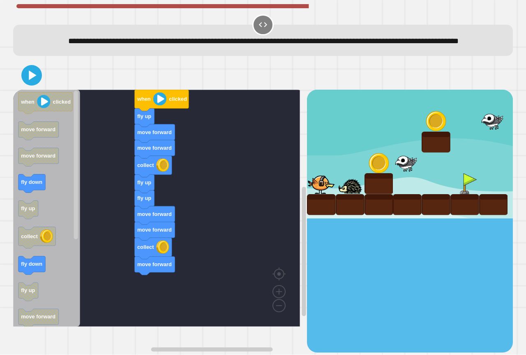
click at [149, 288] on div "when clicked fly up move forward move forward collect fly up fly up move forwar…" at bounding box center [160, 221] width 294 height 262
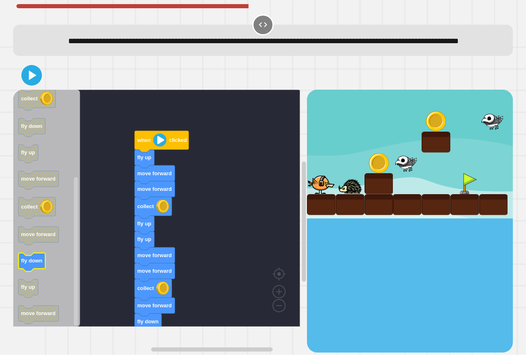
click at [33, 269] on icon "Blockly Workspace" at bounding box center [31, 262] width 27 height 18
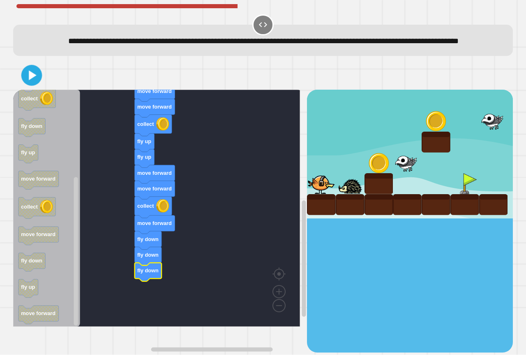
click at [30, 81] on icon at bounding box center [33, 76] width 8 height 10
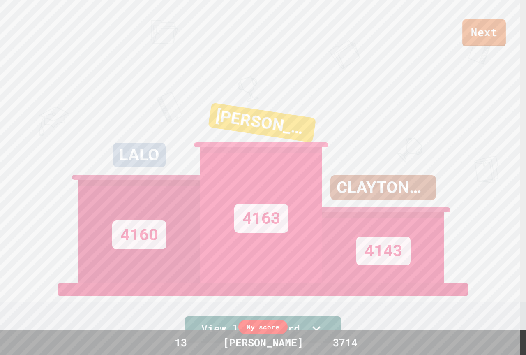
click at [500, 36] on link "Next" at bounding box center [484, 32] width 44 height 27
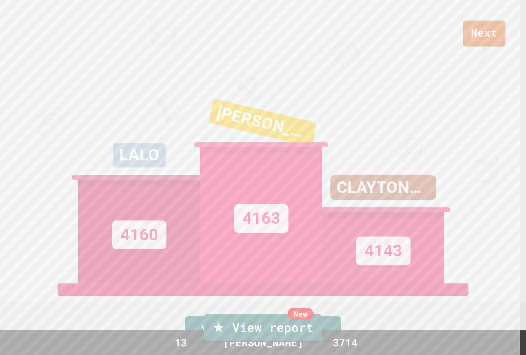
drag, startPoint x: 483, startPoint y: 5, endPoint x: 482, endPoint y: 14, distance: 8.2
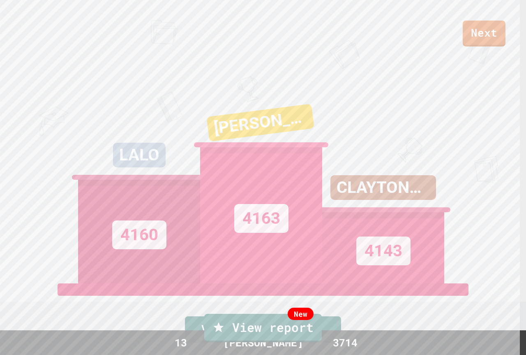
drag, startPoint x: 268, startPoint y: 220, endPoint x: 268, endPoint y: 216, distance: 4.5
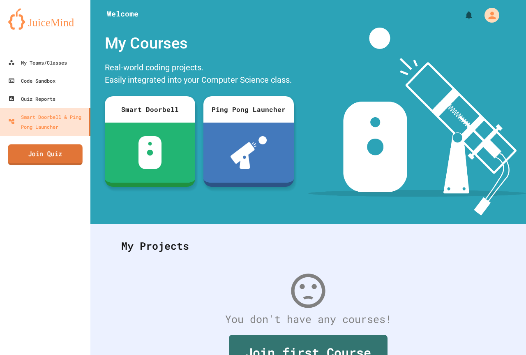
drag, startPoint x: 67, startPoint y: 155, endPoint x: 65, endPoint y: 150, distance: 6.0
click at [65, 150] on link "Join Quiz" at bounding box center [45, 154] width 75 height 21
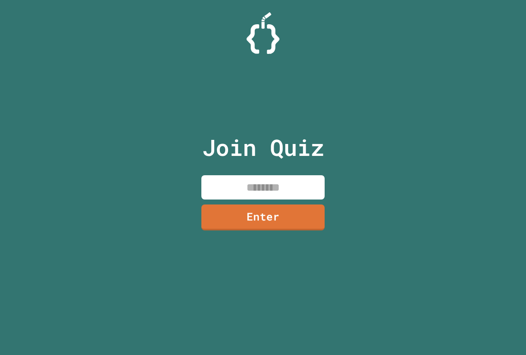
drag, startPoint x: 267, startPoint y: 176, endPoint x: 274, endPoint y: 178, distance: 7.7
click at [274, 178] on input at bounding box center [262, 187] width 123 height 24
type input "********"
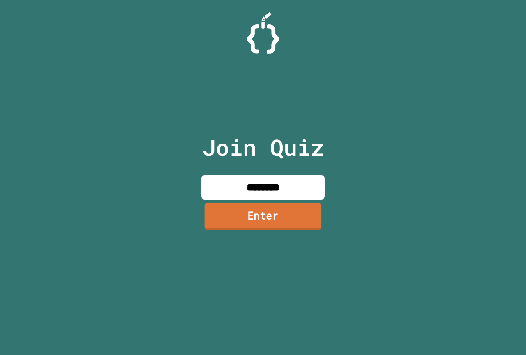
click at [272, 217] on link "Enter" at bounding box center [263, 216] width 117 height 27
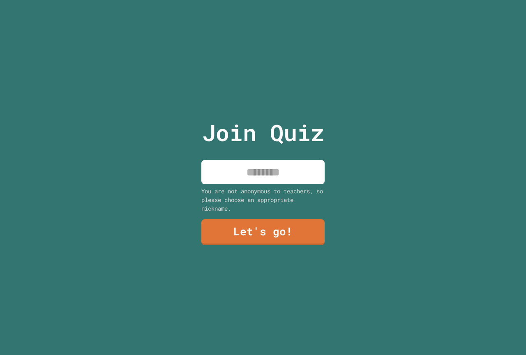
click at [281, 174] on input at bounding box center [262, 172] width 123 height 24
type input "******"
click at [299, 212] on div "Join Quiz ****** You are not anonymous to teachers, so please choose an appropr…" at bounding box center [263, 177] width 138 height 355
click at [302, 221] on link "Let's go!" at bounding box center [263, 231] width 125 height 26
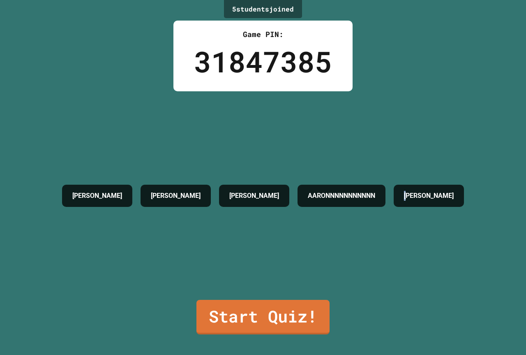
drag, startPoint x: 324, startPoint y: 276, endPoint x: 288, endPoint y: 256, distance: 41.2
click at [186, 238] on div "[PERSON_NAME] B KINGSTON [PERSON_NAME] [PERSON_NAME]" at bounding box center [263, 195] width 410 height 208
drag, startPoint x: 190, startPoint y: 243, endPoint x: 190, endPoint y: 259, distance: 15.6
click at [190, 259] on div "[PERSON_NAME] B KINGSTON [PERSON_NAME] [PERSON_NAME]" at bounding box center [263, 195] width 410 height 208
click at [251, 306] on link "Start Quiz!" at bounding box center [262, 317] width 133 height 35
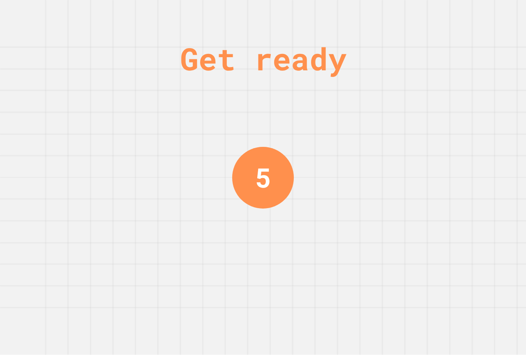
click at [251, 306] on div "Get ready 5" at bounding box center [263, 177] width 62 height 355
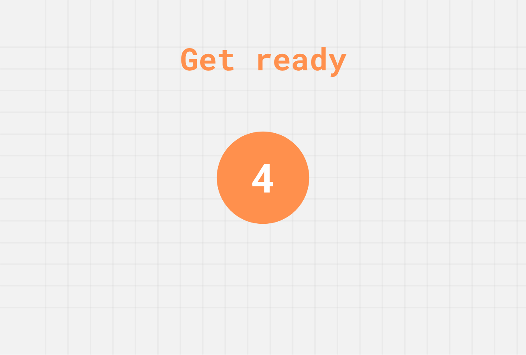
drag, startPoint x: 298, startPoint y: 264, endPoint x: 294, endPoint y: 255, distance: 10.3
click at [294, 256] on div "Get ready 4" at bounding box center [263, 177] width 526 height 355
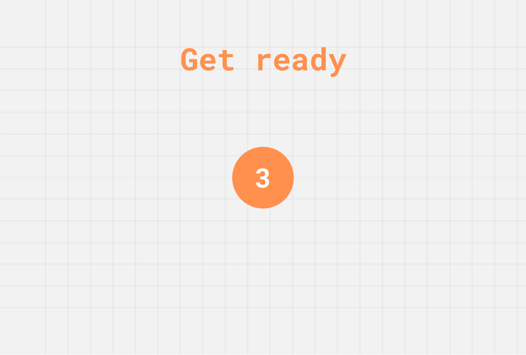
drag, startPoint x: 291, startPoint y: 233, endPoint x: 219, endPoint y: 212, distance: 75.7
click at [219, 212] on div "Get ready 3" at bounding box center [263, 177] width 526 height 355
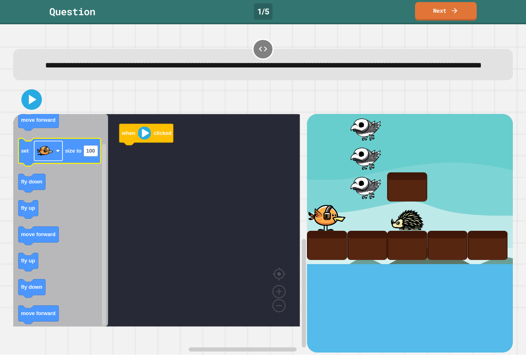
click at [58, 160] on rect "Blockly Workspace" at bounding box center [48, 151] width 28 height 20
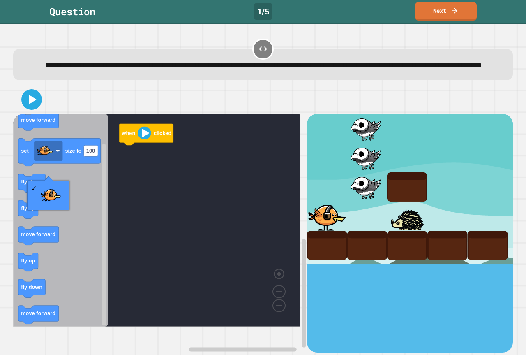
click at [78, 198] on icon "Blockly Workspace" at bounding box center [60, 220] width 95 height 212
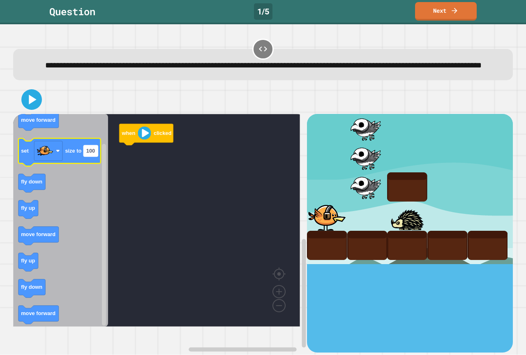
click at [91, 154] on text "100" at bounding box center [90, 151] width 9 height 6
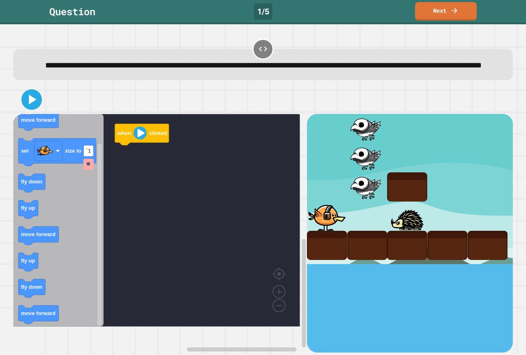
type input "*"
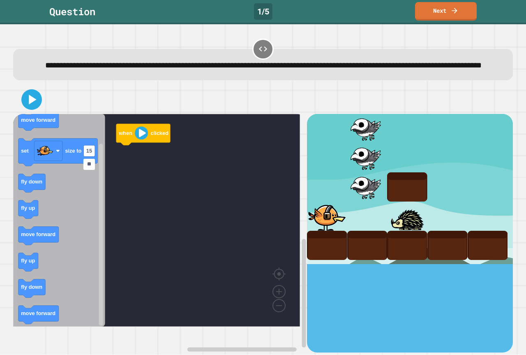
type input "***"
click at [69, 202] on icon "Blockly Workspace" at bounding box center [60, 220] width 95 height 212
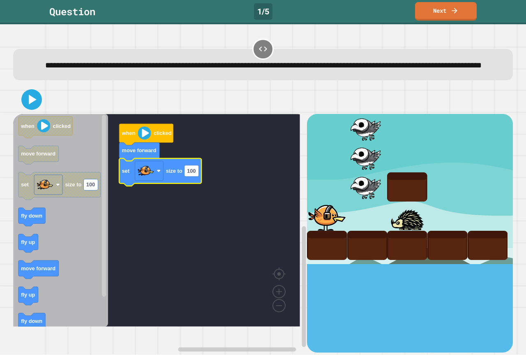
click at [194, 186] on icon "Blockly Workspace" at bounding box center [160, 172] width 82 height 28
click at [196, 174] on text "100" at bounding box center [191, 171] width 9 height 6
type input "***"
click at [33, 109] on icon at bounding box center [32, 100] width 20 height 20
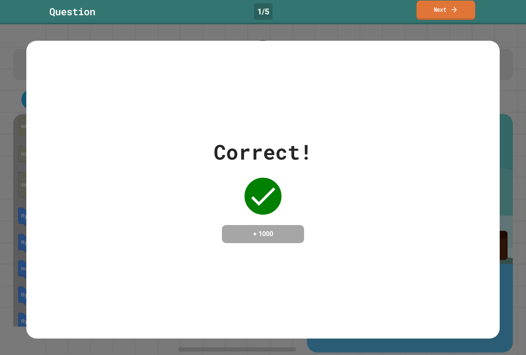
click at [456, 10] on icon at bounding box center [454, 9] width 8 height 9
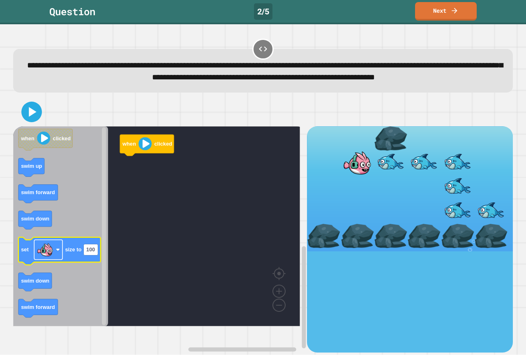
click at [43, 258] on image "Blockly Workspace" at bounding box center [45, 249] width 16 height 16
click at [92, 253] on text "100" at bounding box center [90, 250] width 9 height 6
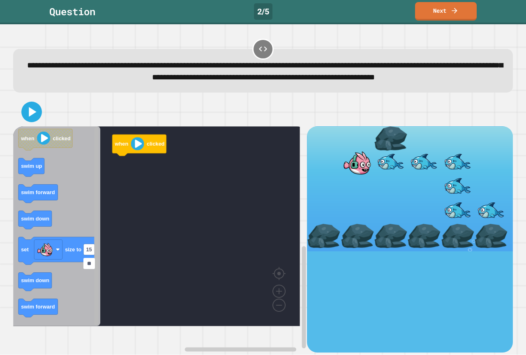
type input "***"
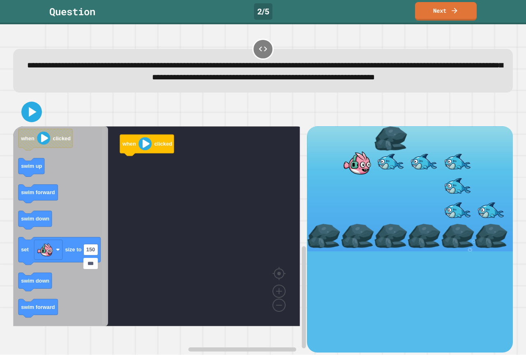
click at [101, 234] on rect "Blockly Workspace" at bounding box center [104, 226] width 6 height 198
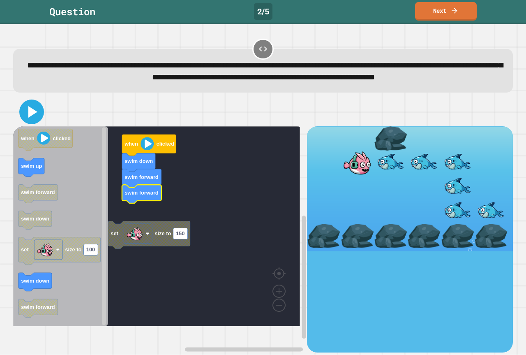
click at [32, 118] on icon at bounding box center [32, 112] width 9 height 12
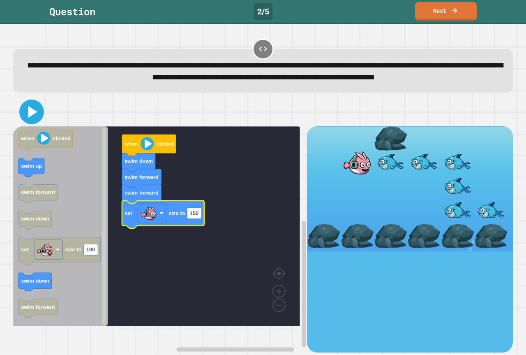
click at [32, 121] on icon at bounding box center [32, 112] width 20 height 20
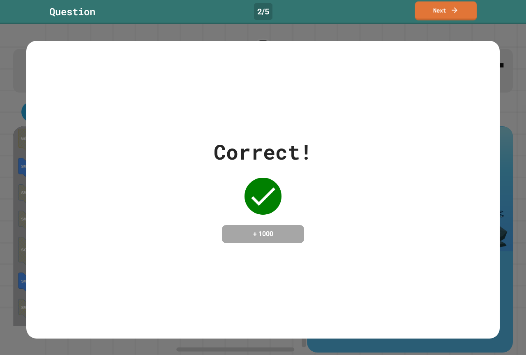
click at [469, 2] on link "Next" at bounding box center [446, 10] width 62 height 19
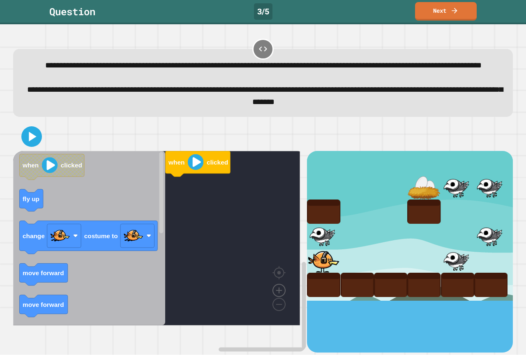
click at [279, 297] on image "Blockly Workspace" at bounding box center [278, 271] width 39 height 51
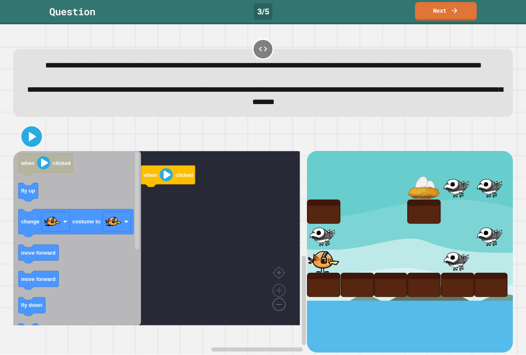
click at [282, 311] on image "Blockly Workspace" at bounding box center [265, 285] width 39 height 51
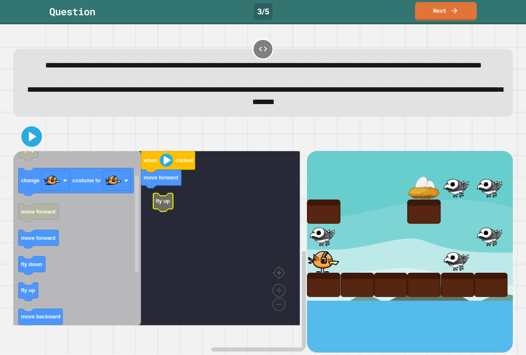
click at [19, 305] on icon "Blockly Workspace" at bounding box center [77, 238] width 128 height 174
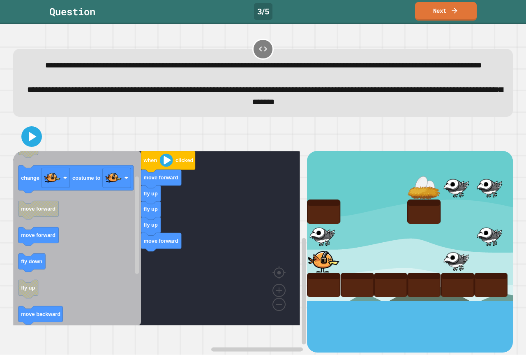
click at [54, 244] on icon "Blockly Workspace" at bounding box center [38, 236] width 40 height 18
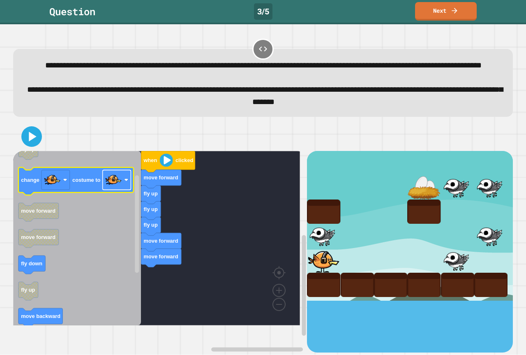
click at [121, 188] on image "Blockly Workspace" at bounding box center [113, 179] width 16 height 16
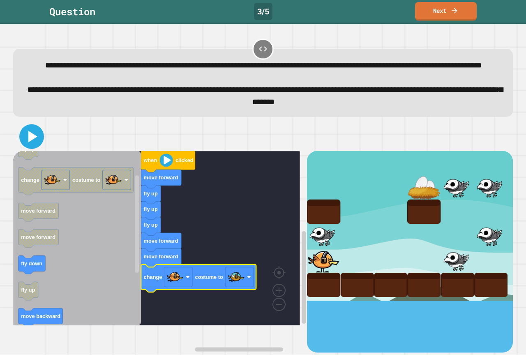
click at [36, 146] on icon at bounding box center [32, 137] width 20 height 20
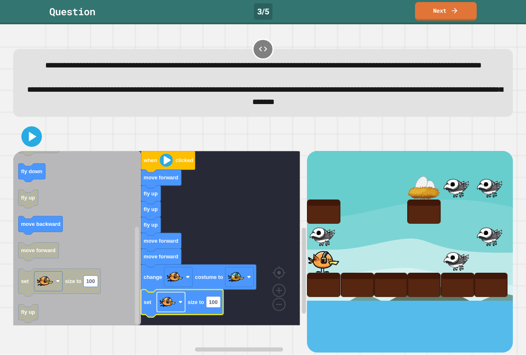
click at [170, 310] on image "Blockly Workspace" at bounding box center [167, 301] width 16 height 16
click at [238, 322] on rect "Blockly Workspace" at bounding box center [156, 238] width 287 height 174
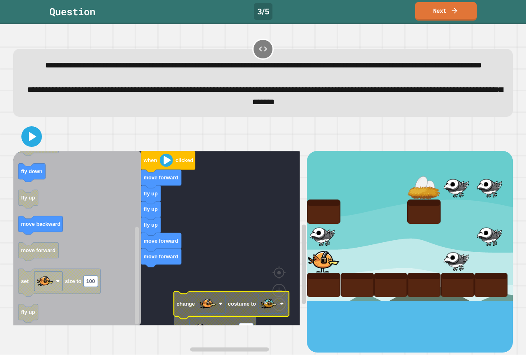
click at [237, 288] on rect "Blockly Workspace" at bounding box center [156, 238] width 287 height 174
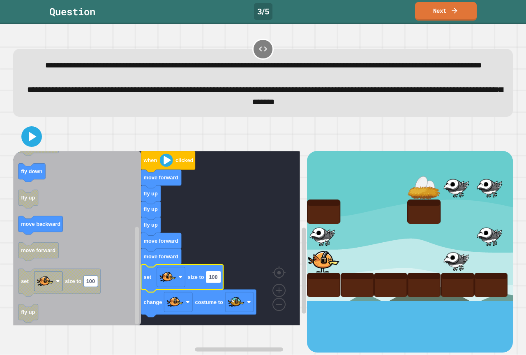
click at [215, 282] on rect "Blockly Workspace" at bounding box center [213, 276] width 14 height 11
type input "**"
click at [36, 145] on icon at bounding box center [31, 136] width 17 height 17
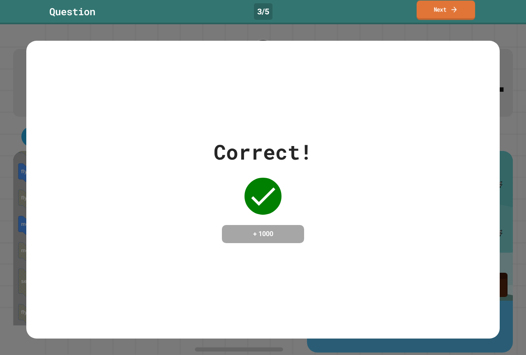
click at [457, 4] on link "Next" at bounding box center [446, 9] width 58 height 19
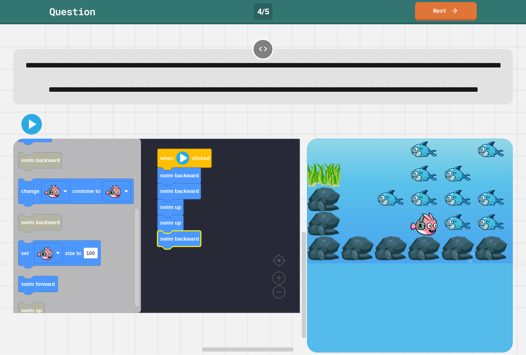
click at [112, 194] on icon "Blockly Workspace" at bounding box center [77, 225] width 128 height 174
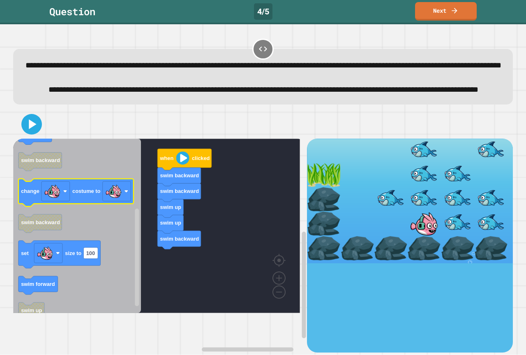
click at [117, 223] on icon "Blockly Workspace" at bounding box center [77, 225] width 128 height 174
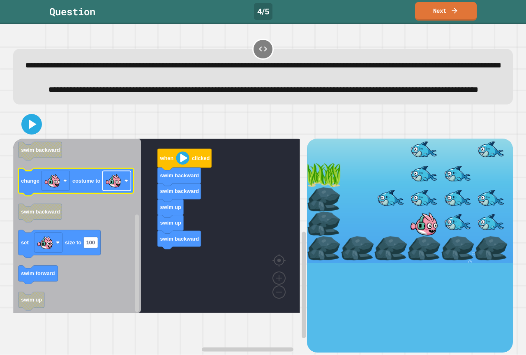
click at [130, 190] on rect "Blockly Workspace" at bounding box center [117, 181] width 28 height 20
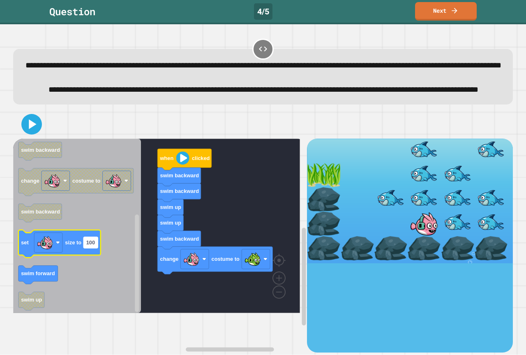
click at [91, 245] on text "100" at bounding box center [90, 242] width 9 height 6
type input "**"
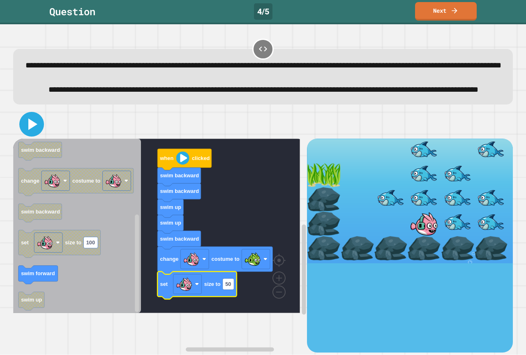
click at [32, 130] on icon at bounding box center [32, 124] width 9 height 12
click at [247, 224] on rect "Blockly Workspace" at bounding box center [156, 225] width 287 height 174
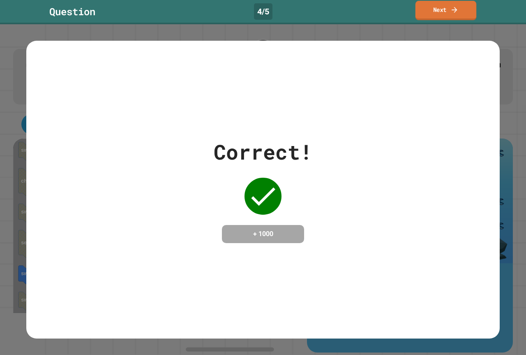
click at [460, 16] on link "Next" at bounding box center [445, 10] width 61 height 19
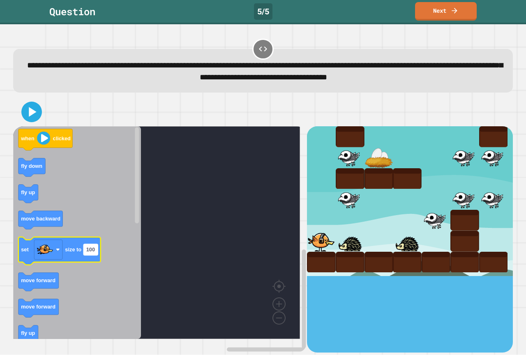
click at [94, 254] on rect "Blockly Workspace" at bounding box center [90, 249] width 14 height 11
click at [62, 257] on rect "Blockly Workspace" at bounding box center [48, 250] width 28 height 20
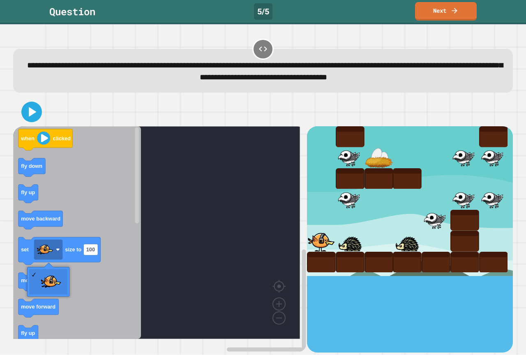
click at [90, 272] on icon "Blockly Workspace" at bounding box center [77, 232] width 128 height 212
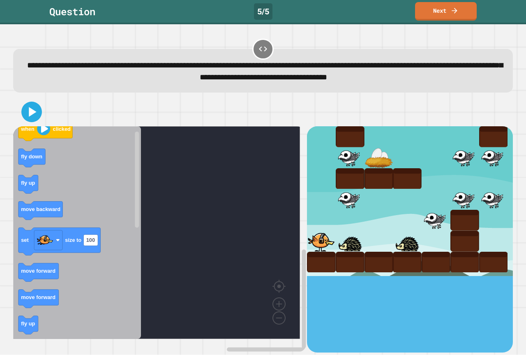
click at [119, 183] on icon "when clicked fly down fly up move backward set size to 100 move forward move fo…" at bounding box center [77, 232] width 128 height 212
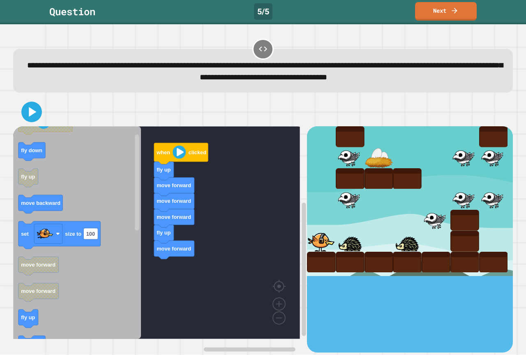
click at [115, 213] on icon "when clicked fly down fly up move backward set size to 100 move forward move fo…" at bounding box center [77, 232] width 128 height 212
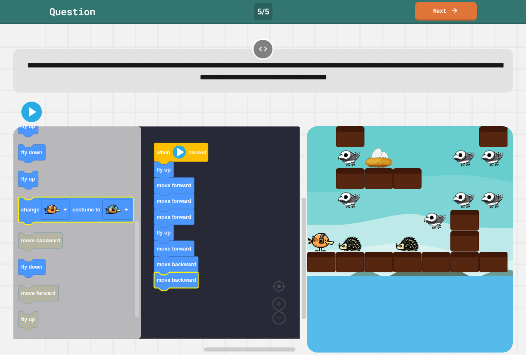
click at [129, 206] on g "change costume to" at bounding box center [75, 211] width 115 height 28
click at [122, 208] on image "Blockly Workspace" at bounding box center [113, 209] width 16 height 16
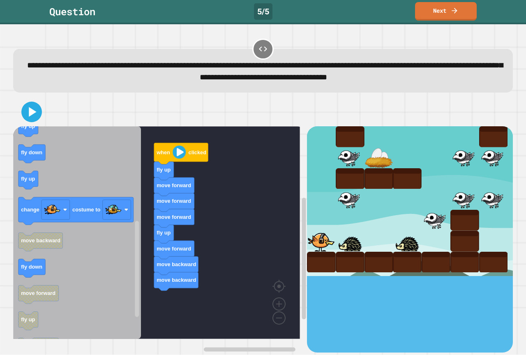
click at [70, 241] on icon "Blockly Workspace" at bounding box center [77, 232] width 128 height 212
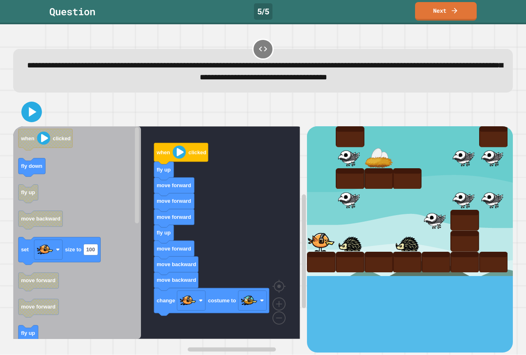
click at [161, 299] on div "when clicked fly up move forward move forward move forward fly up move forward …" at bounding box center [160, 239] width 294 height 226
click at [146, 304] on div "when clicked fly up move forward move forward move forward fly up move forward …" at bounding box center [160, 239] width 294 height 226
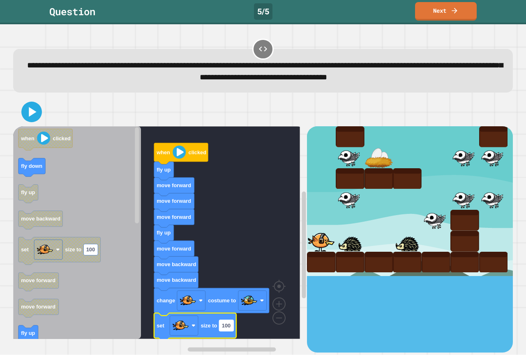
click at [225, 322] on rect "Blockly Workspace" at bounding box center [226, 325] width 14 height 11
type input "**"
click at [37, 111] on button at bounding box center [31, 111] width 25 height 25
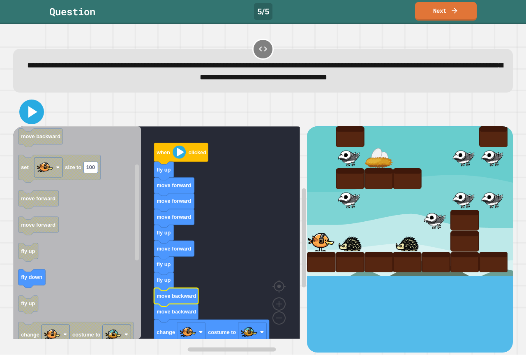
click at [37, 109] on icon at bounding box center [32, 112] width 20 height 20
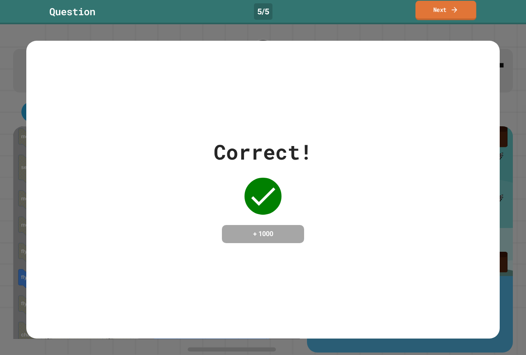
click at [443, 12] on link "Next" at bounding box center [445, 10] width 61 height 19
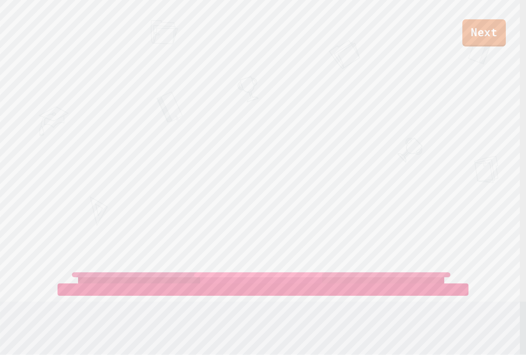
click at [492, 38] on link "Next" at bounding box center [484, 32] width 44 height 27
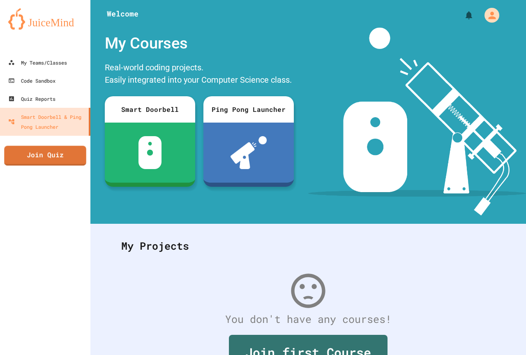
click at [69, 148] on link "Join Quiz" at bounding box center [45, 155] width 82 height 20
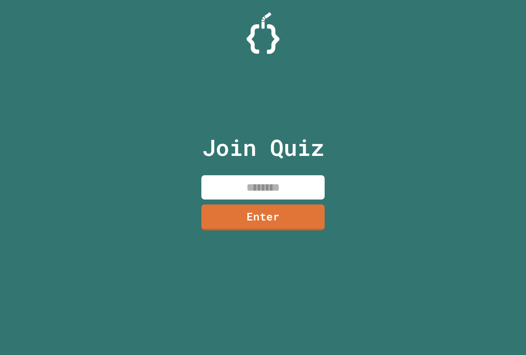
drag, startPoint x: 290, startPoint y: 197, endPoint x: 291, endPoint y: 192, distance: 5.4
click at [291, 192] on input at bounding box center [262, 187] width 123 height 24
paste input
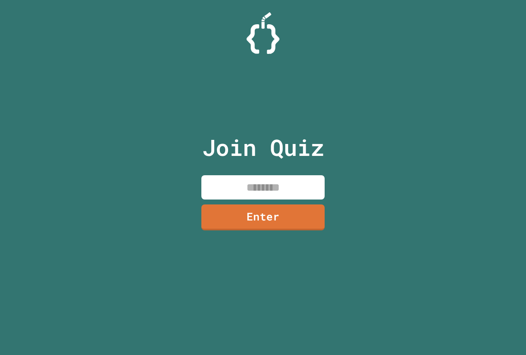
paste input
type input "********"
click at [300, 222] on link "Enter" at bounding box center [262, 217] width 123 height 26
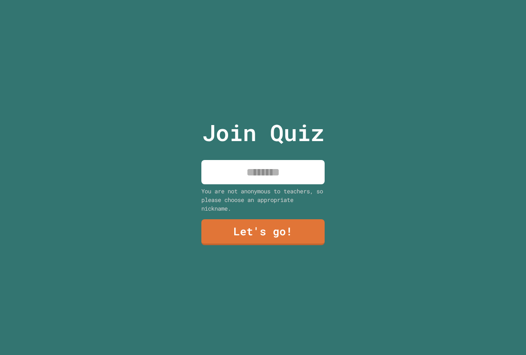
click at [272, 161] on input at bounding box center [262, 172] width 123 height 24
type input "***"
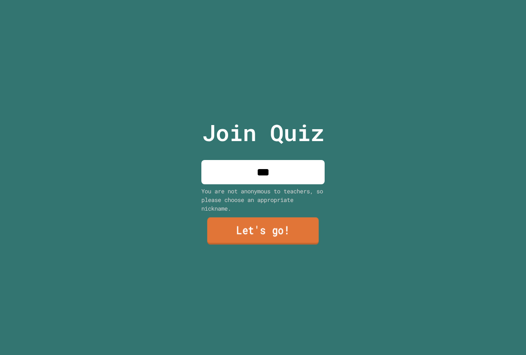
click at [296, 232] on link "Let's go!" at bounding box center [263, 230] width 112 height 27
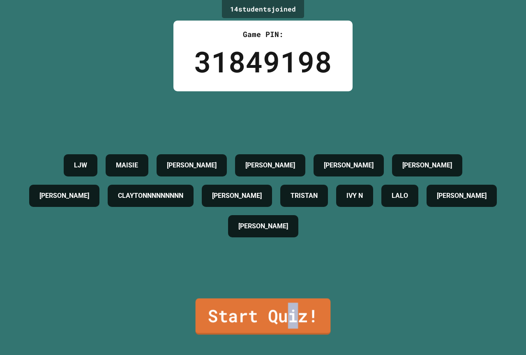
click at [290, 304] on link "Start Quiz!" at bounding box center [263, 316] width 135 height 36
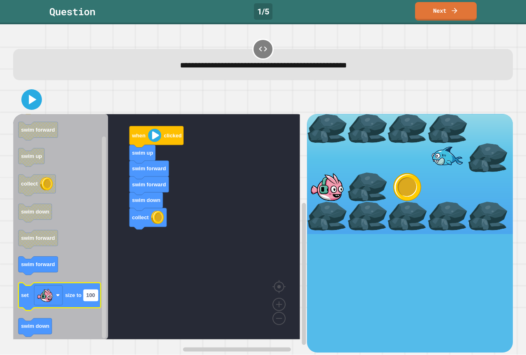
click at [96, 297] on rect "Blockly Workspace" at bounding box center [90, 295] width 14 height 11
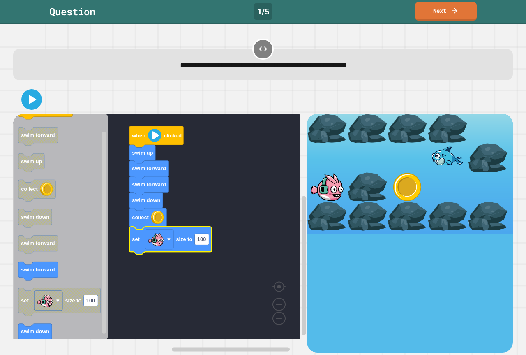
click at [201, 246] on icon "Blockly Workspace" at bounding box center [170, 241] width 82 height 28
click at [204, 245] on rect "Blockly Workspace" at bounding box center [201, 239] width 14 height 11
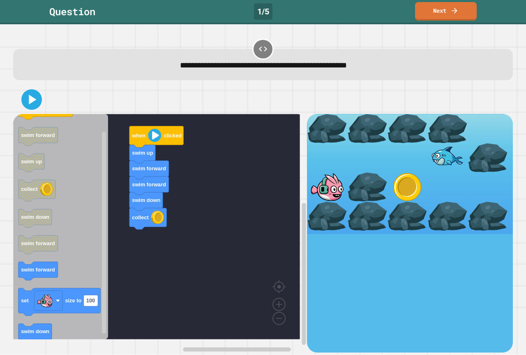
click at [27, 93] on icon at bounding box center [31, 99] width 16 height 16
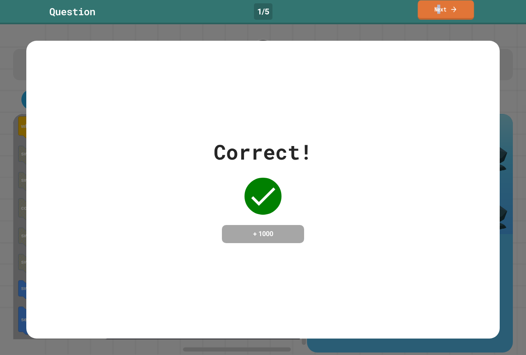
click at [438, 5] on link "Next" at bounding box center [446, 9] width 56 height 19
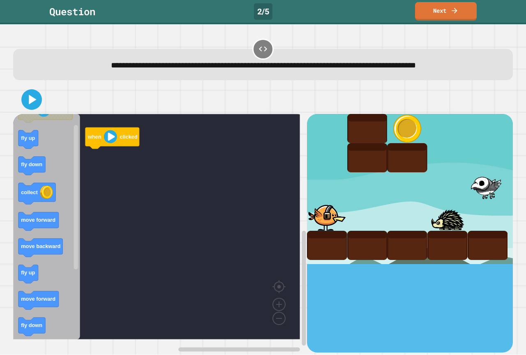
click at [46, 228] on rect "Blockly Workspace" at bounding box center [38, 221] width 40 height 18
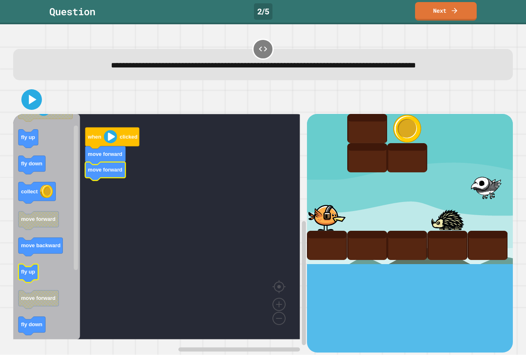
drag, startPoint x: 13, startPoint y: 286, endPoint x: 27, endPoint y: 277, distance: 17.0
click at [27, 277] on icon "when clicked fly up fly down collect move forward move backward fly up move for…" at bounding box center [46, 226] width 67 height 225
click at [258, 277] on rect "Blockly Workspace" at bounding box center [156, 226] width 287 height 225
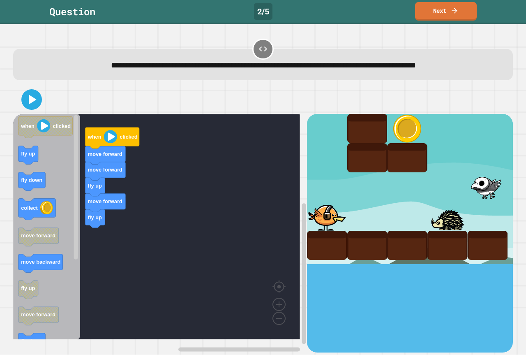
click at [78, 226] on div "when clicked move forward move forward fly up move forward fly up when clicked …" at bounding box center [160, 233] width 294 height 238
click at [35, 162] on icon "when clicked fly up fly down collect move forward move backward fly up move for…" at bounding box center [46, 226] width 67 height 225
click at [142, 237] on rect "Blockly Workspace" at bounding box center [156, 226] width 287 height 225
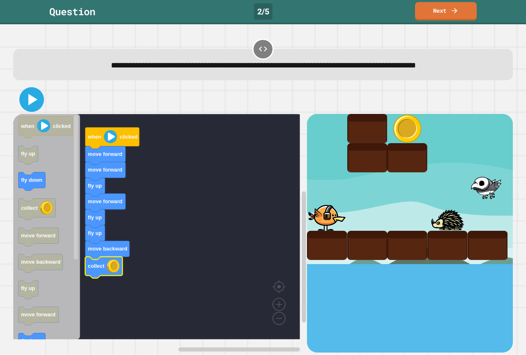
drag, startPoint x: 31, startPoint y: 99, endPoint x: 36, endPoint y: 98, distance: 5.4
click at [32, 99] on icon at bounding box center [32, 100] width 9 height 12
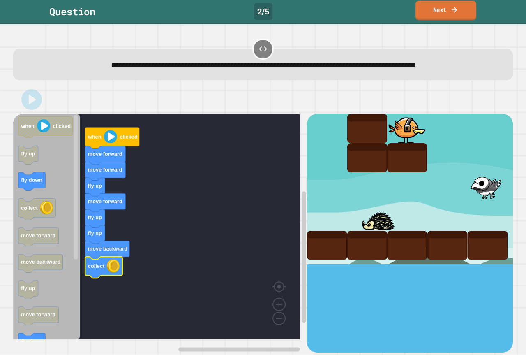
click at [451, 11] on icon at bounding box center [454, 9] width 8 height 9
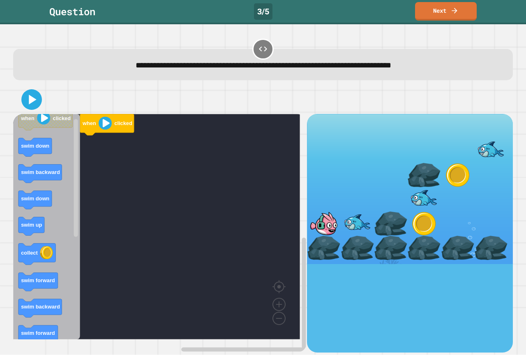
click at [57, 223] on icon "Blockly Workspace" at bounding box center [46, 226] width 67 height 225
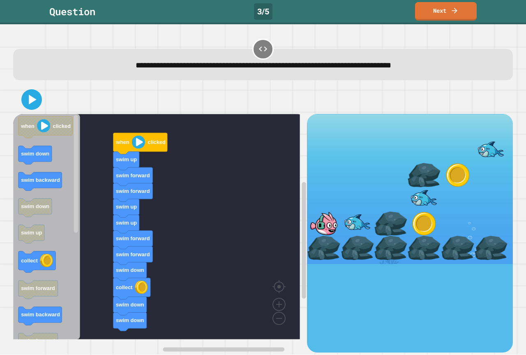
click at [86, 313] on div "when clicked swim up swim forward swim forward swim up swim up swim forward swi…" at bounding box center [160, 233] width 294 height 238
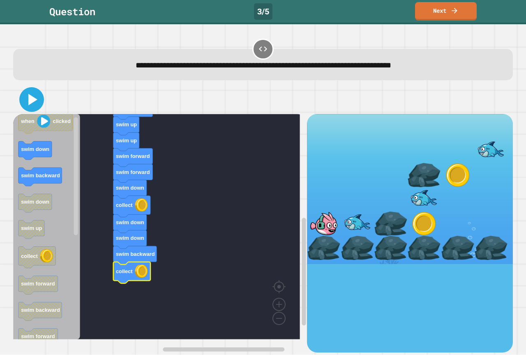
click at [36, 106] on icon at bounding box center [32, 100] width 20 height 20
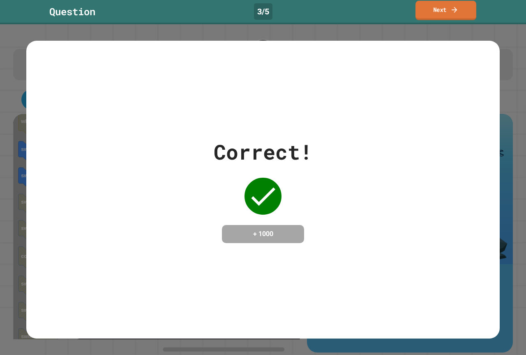
click at [441, 10] on link "Next" at bounding box center [445, 10] width 61 height 19
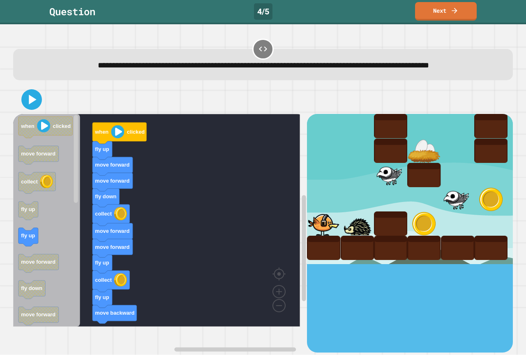
click at [66, 258] on icon "when clicked move forward collect fly up fly up move forward fly down move forw…" at bounding box center [46, 220] width 67 height 212
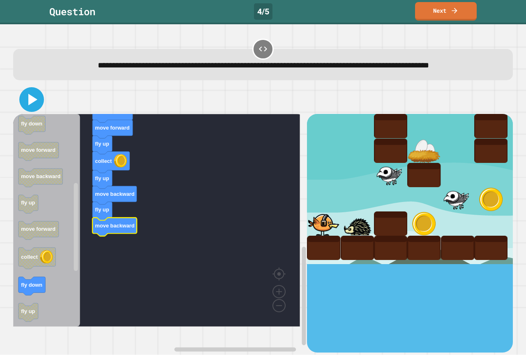
click at [35, 109] on icon at bounding box center [32, 100] width 20 height 20
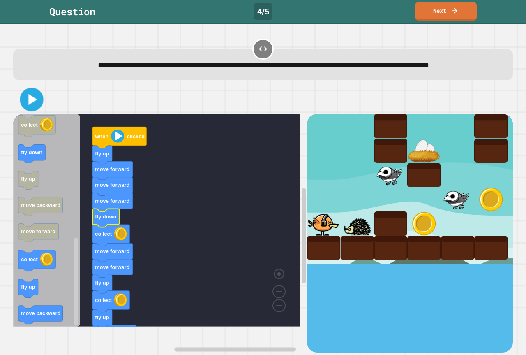
click at [30, 105] on icon at bounding box center [32, 99] width 9 height 11
